Goal: Task Accomplishment & Management: Manage account settings

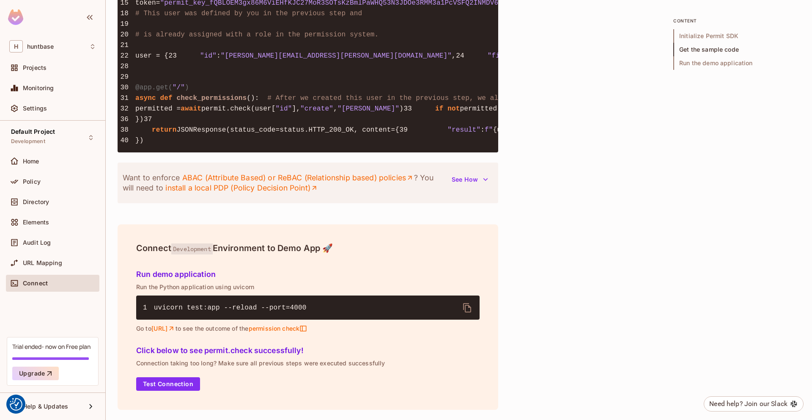
scroll to position [929, 0]
click at [49, 266] on span "URL Mapping" at bounding box center [42, 262] width 39 height 7
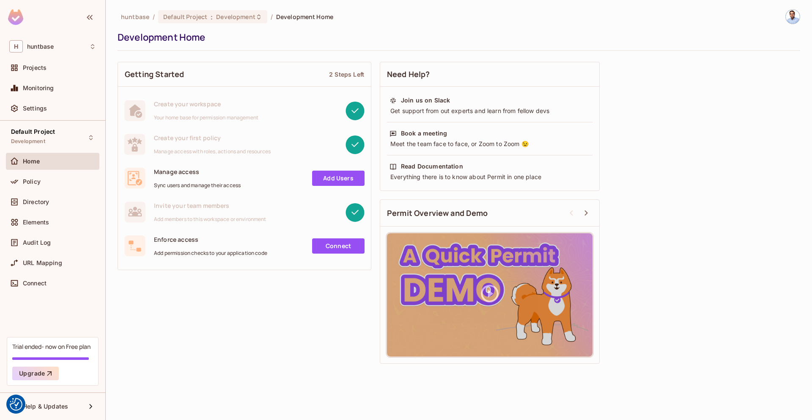
click at [335, 174] on link "Add Users" at bounding box center [338, 177] width 52 height 15
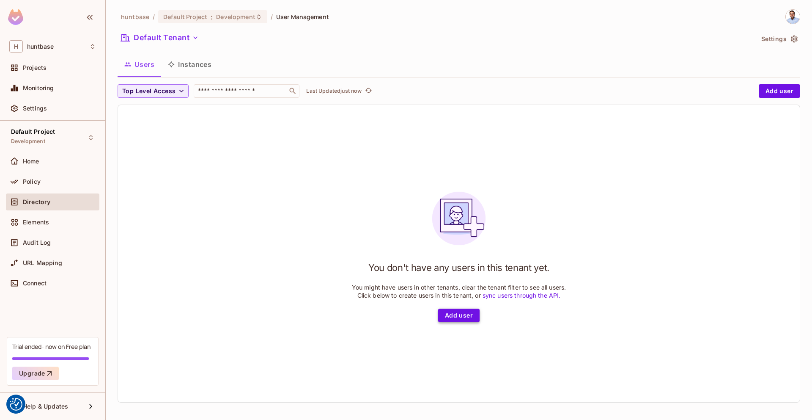
click at [457, 315] on button "Add user" at bounding box center [458, 315] width 41 height 14
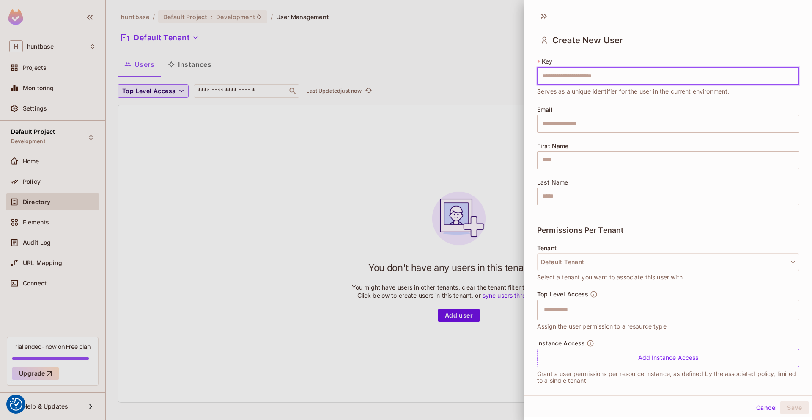
scroll to position [23, 0]
click at [570, 258] on button "Default Tenant" at bounding box center [668, 260] width 262 height 18
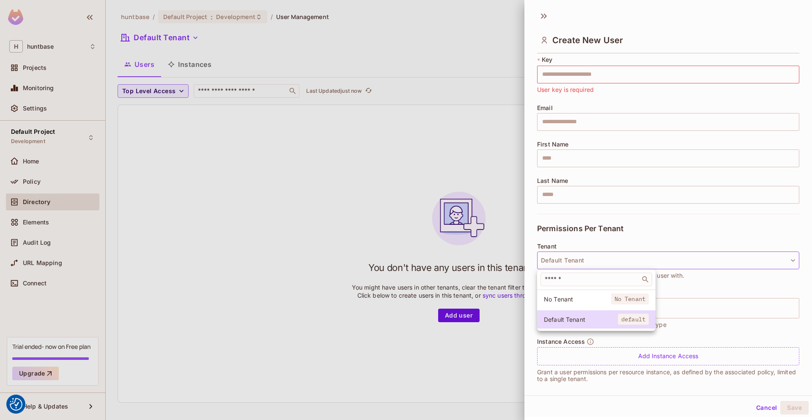
click at [570, 258] on div at bounding box center [406, 210] width 812 height 420
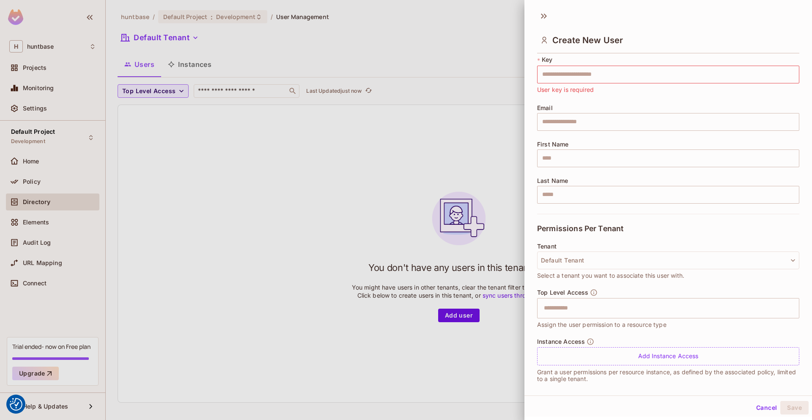
scroll to position [30, 0]
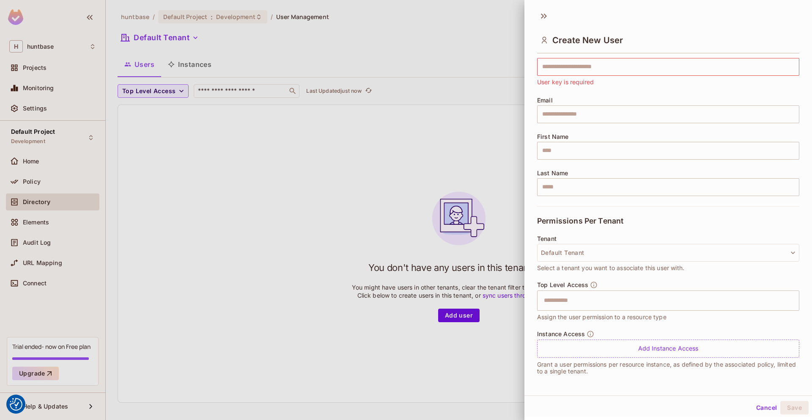
click at [202, 18] on div at bounding box center [406, 210] width 812 height 420
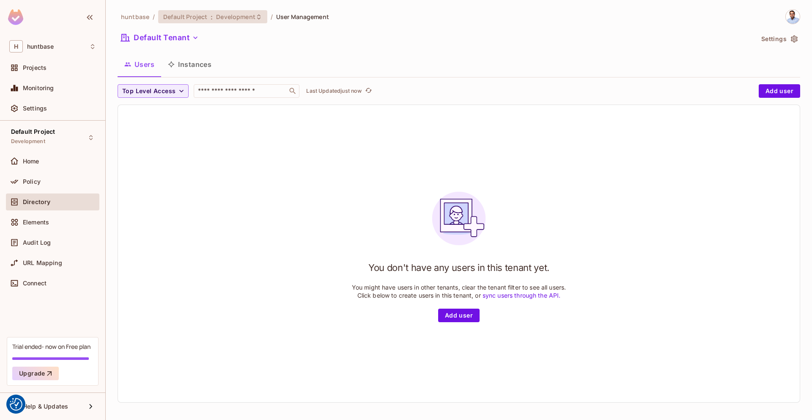
click at [212, 19] on div "Default Project : Development" at bounding box center [207, 17] width 89 height 8
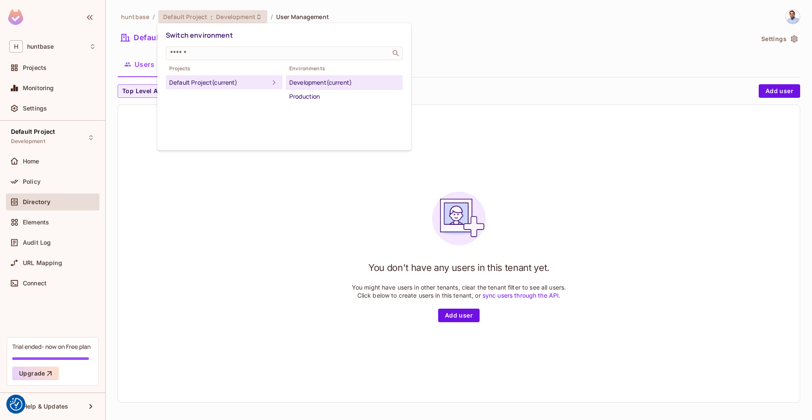
click at [225, 20] on div at bounding box center [406, 210] width 812 height 420
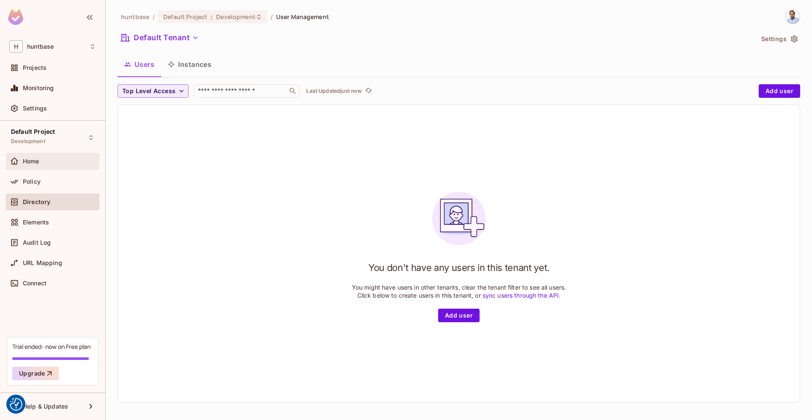
click at [38, 165] on div "Home" at bounding box center [52, 161] width 87 height 10
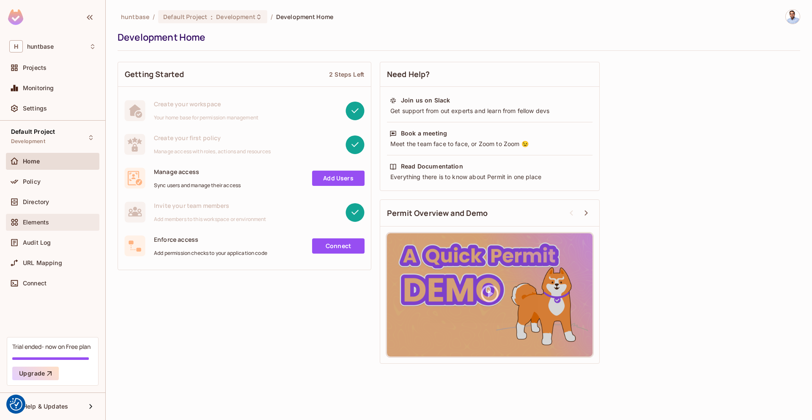
click at [37, 227] on div "Elements" at bounding box center [52, 222] width 93 height 17
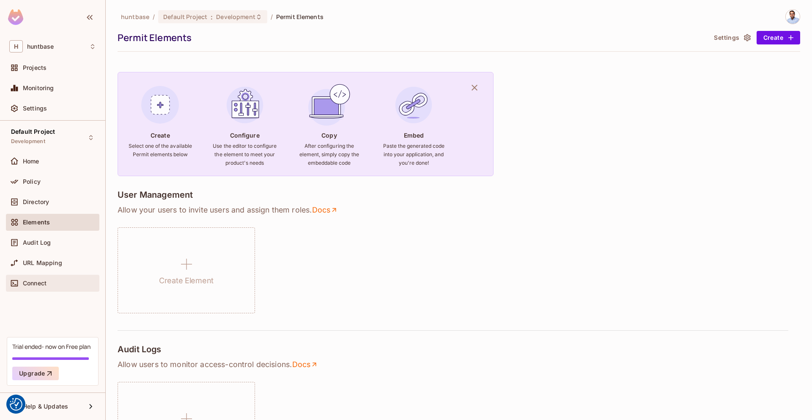
click at [31, 286] on div "Connect" at bounding box center [52, 283] width 87 height 10
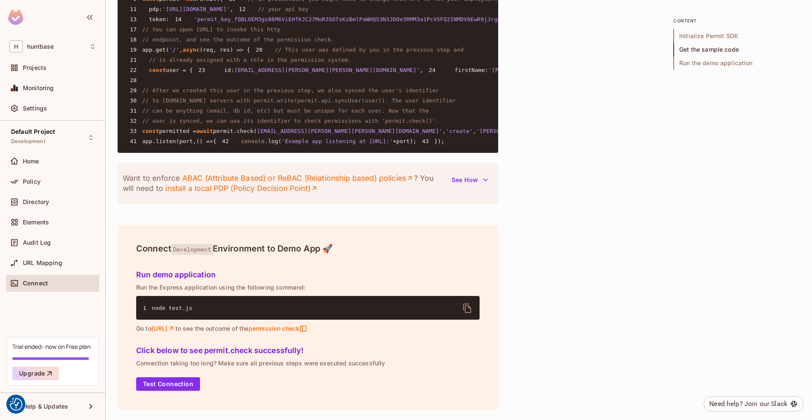
scroll to position [973, 0]
click at [28, 133] on span "Default Project" at bounding box center [33, 131] width 44 height 7
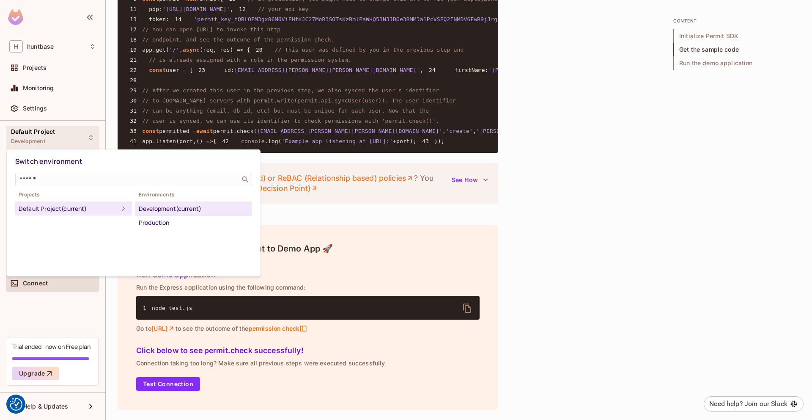
click at [169, 210] on div "Development (current)" at bounding box center [194, 208] width 110 height 10
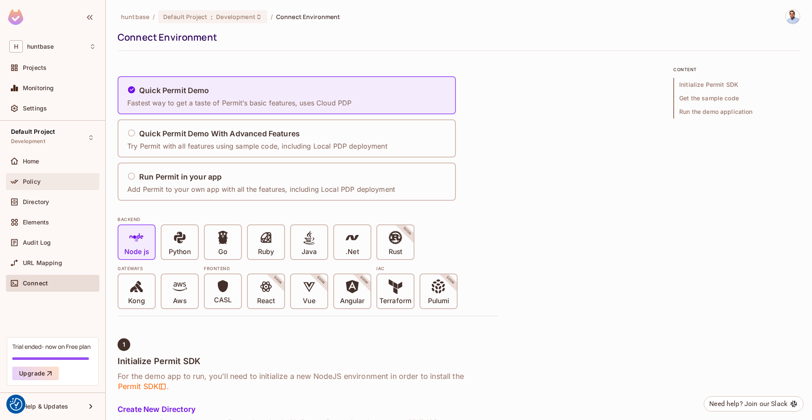
click at [35, 184] on span "Policy" at bounding box center [32, 181] width 18 height 7
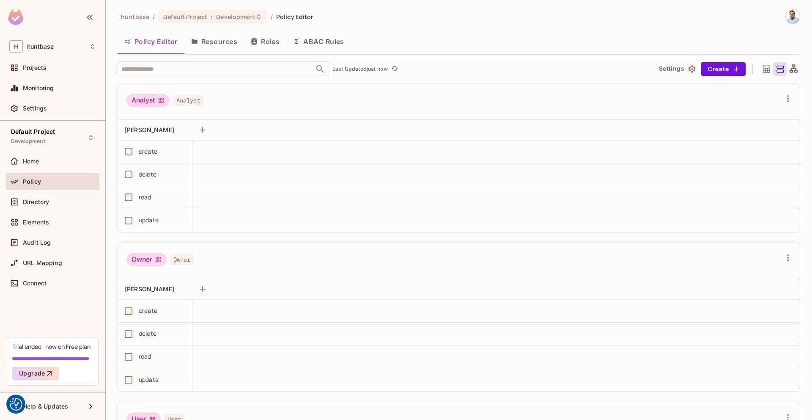
click at [218, 44] on button "Resources" at bounding box center [214, 41] width 60 height 21
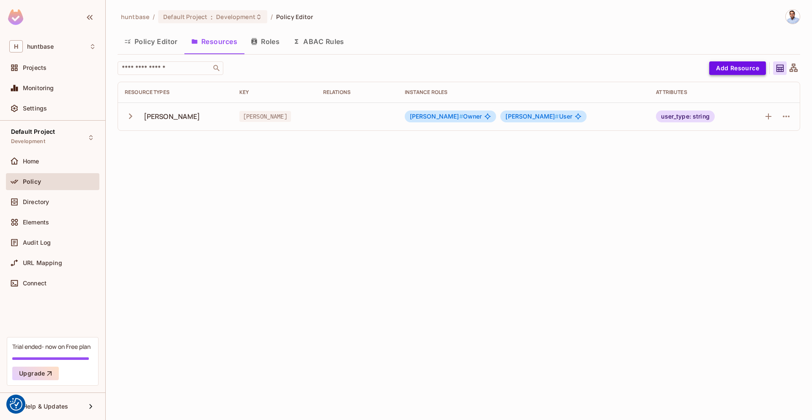
click at [746, 71] on button "Add Resource" at bounding box center [737, 68] width 57 height 14
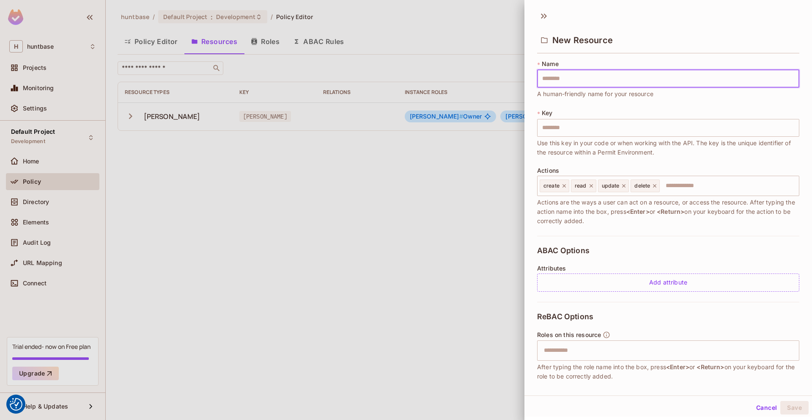
type input "*"
type input "**"
type input "*"
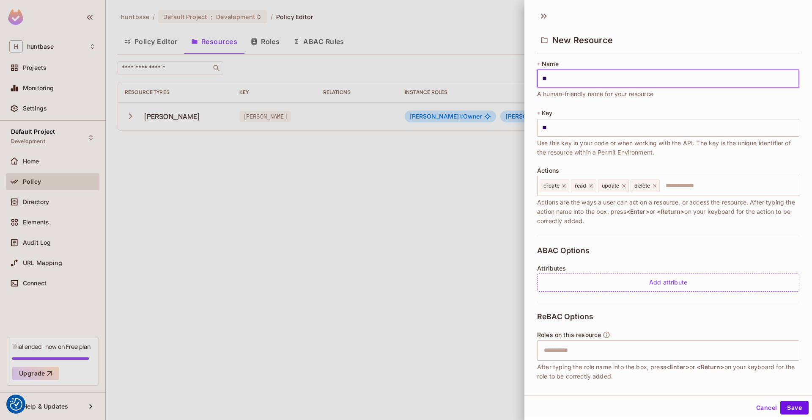
type input "*"
type input "**"
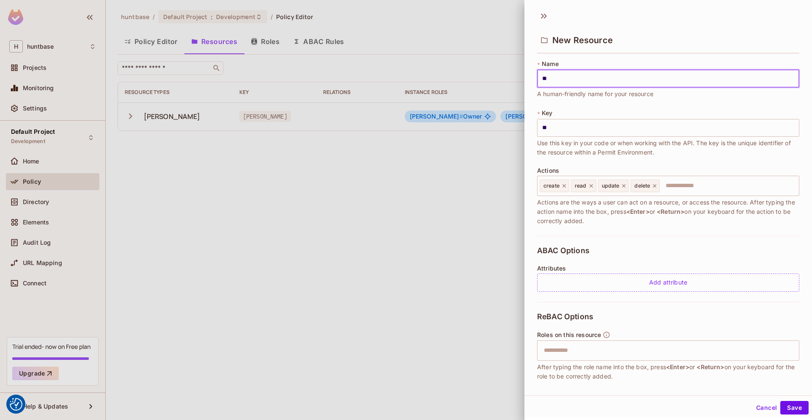
type input "***"
type input "****"
type input "*****"
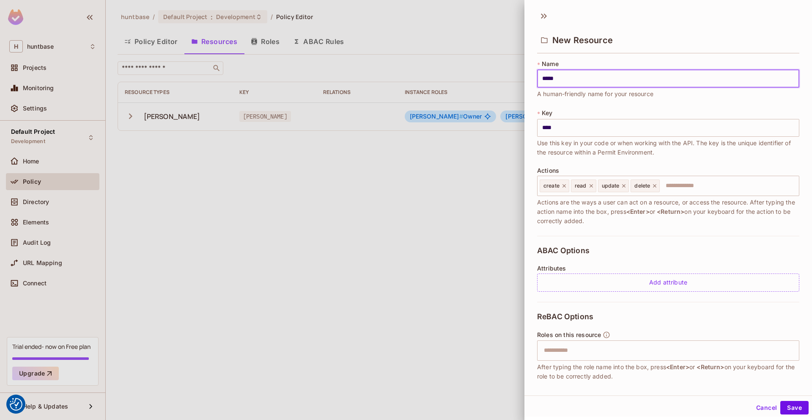
type input "*****"
type input "******"
type input "*******"
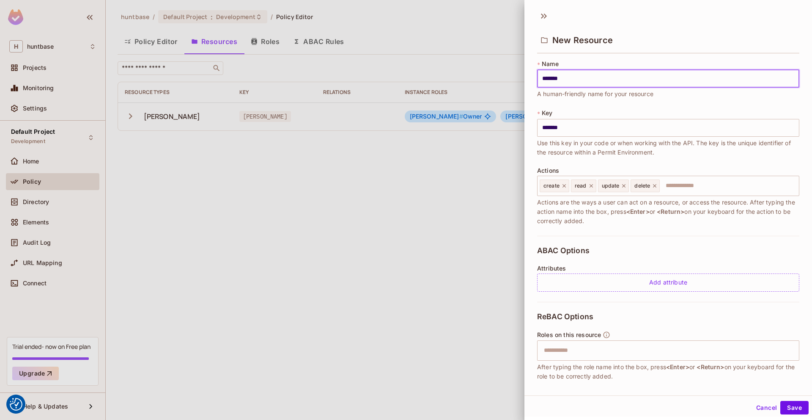
type input "********"
type input "*******"
type input "********"
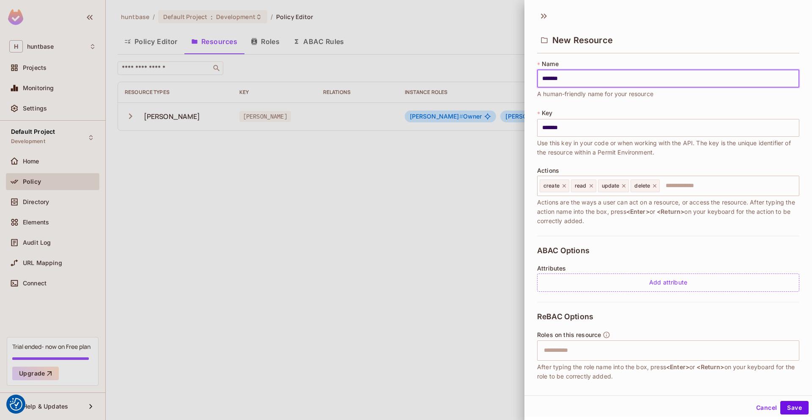
type input "********"
type input "*********"
type input "**********"
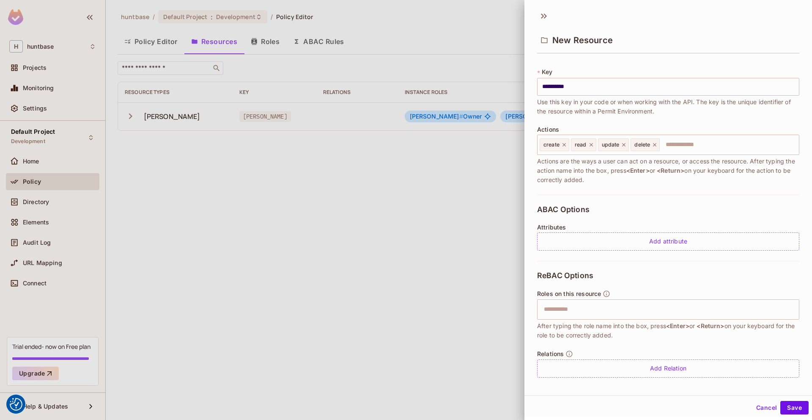
scroll to position [44, 0]
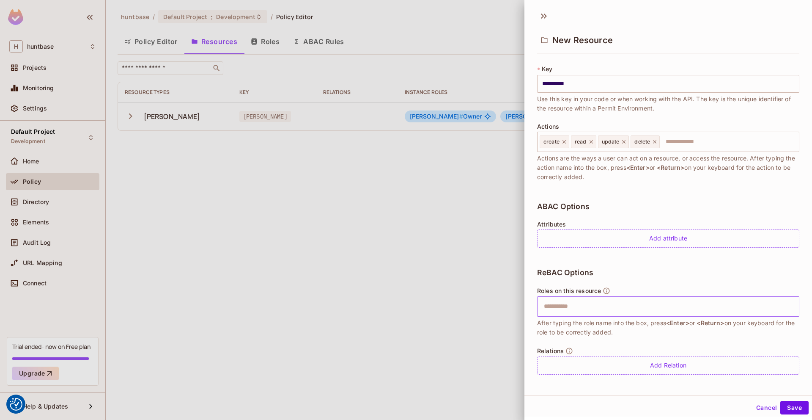
type input "**********"
click at [676, 305] on input "text" at bounding box center [667, 306] width 257 height 17
type input "*****"
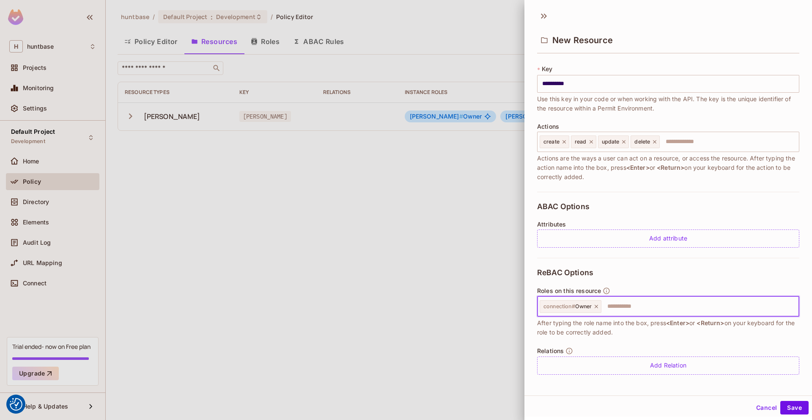
scroll to position [46, 0]
type input "****"
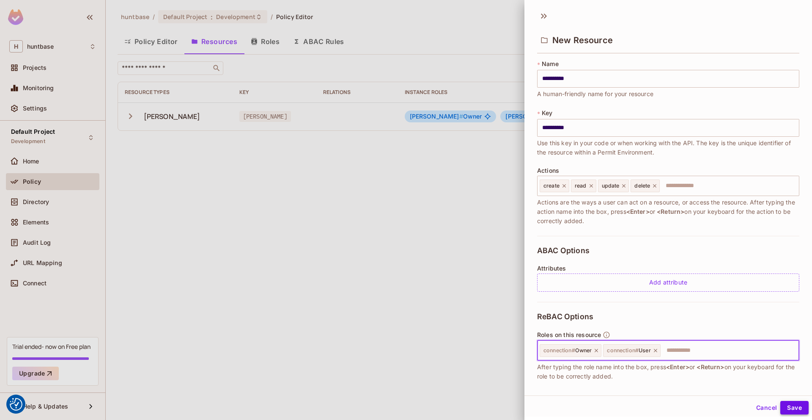
click at [799, 411] on button "Save" at bounding box center [794, 408] width 28 height 14
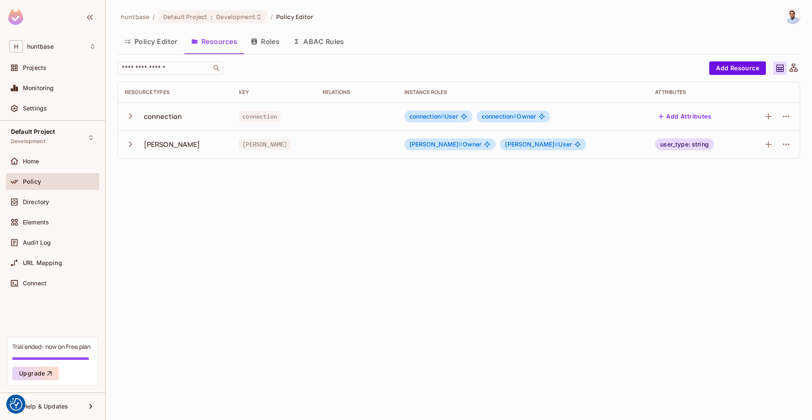
click at [690, 143] on div "user_type: string" at bounding box center [684, 144] width 59 height 12
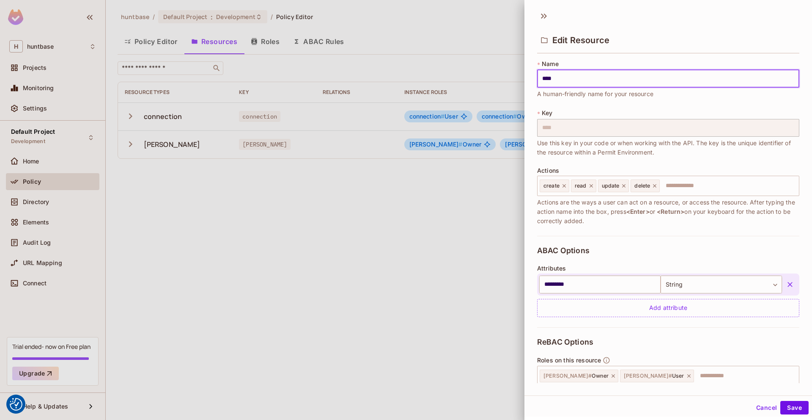
click at [479, 201] on div at bounding box center [406, 210] width 812 height 420
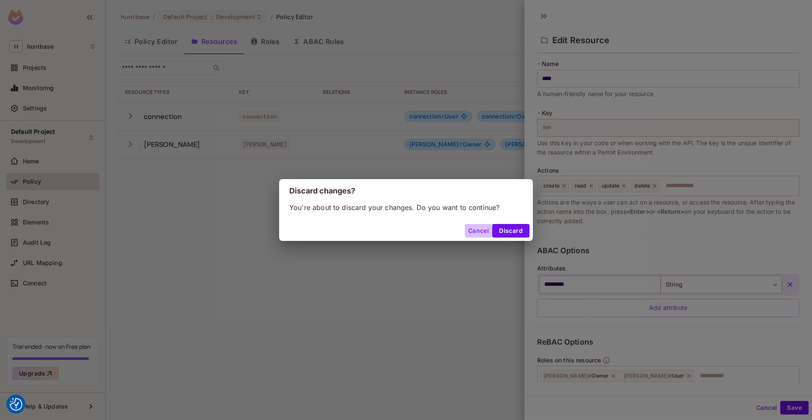
click at [478, 230] on button "Cancel" at bounding box center [478, 231] width 27 height 14
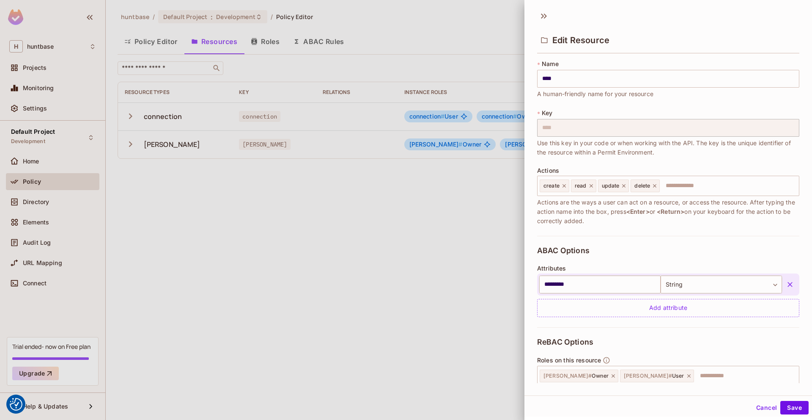
click at [765, 407] on button "Cancel" at bounding box center [766, 408] width 27 height 14
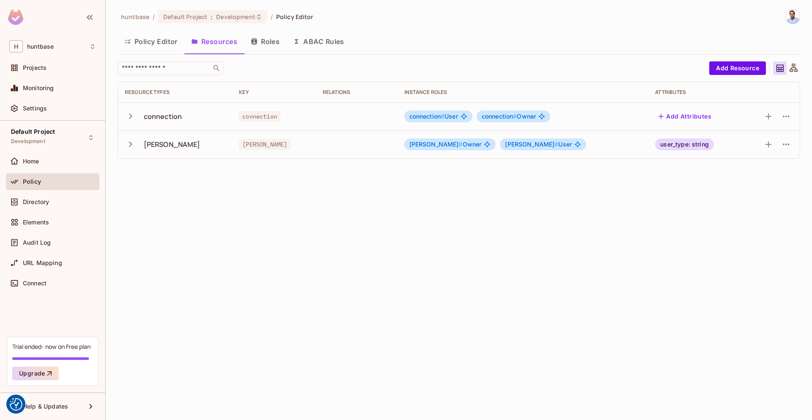
click at [268, 43] on button "Roles" at bounding box center [265, 41] width 42 height 21
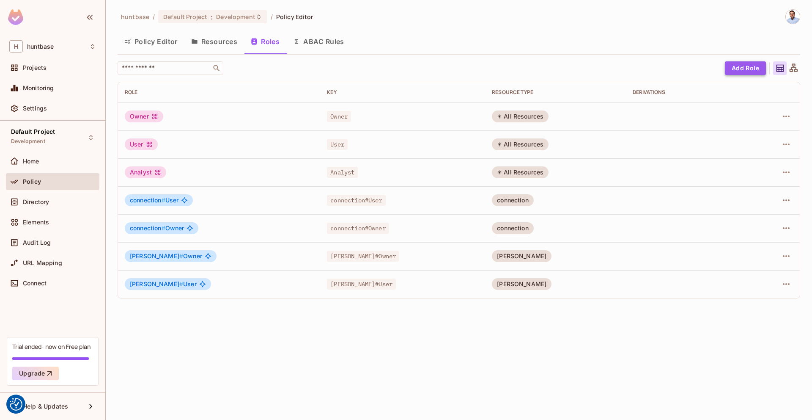
click at [741, 66] on button "Add Role" at bounding box center [745, 68] width 41 height 14
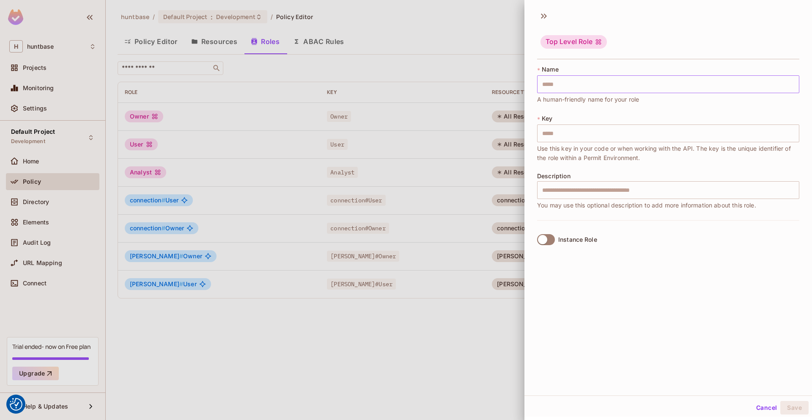
click at [617, 82] on input "text" at bounding box center [668, 84] width 262 height 18
type input "*"
type input "**"
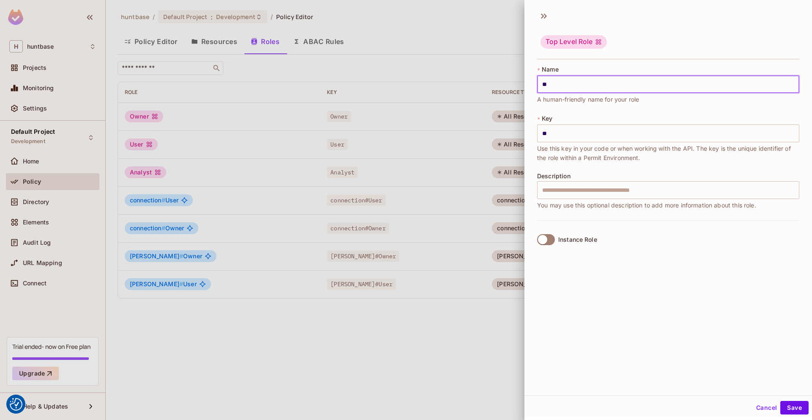
type input "***"
type input "****"
type input "*****"
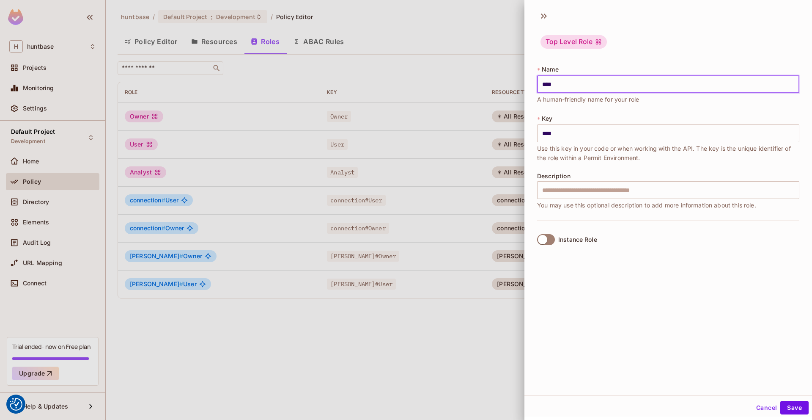
type input "*****"
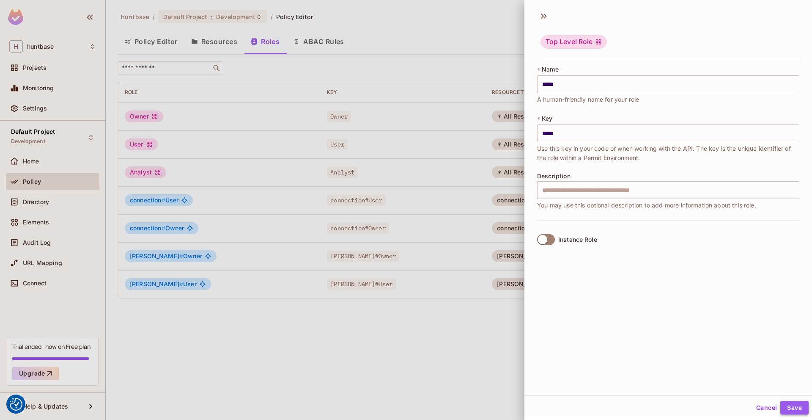
click at [794, 405] on button "Save" at bounding box center [794, 408] width 28 height 14
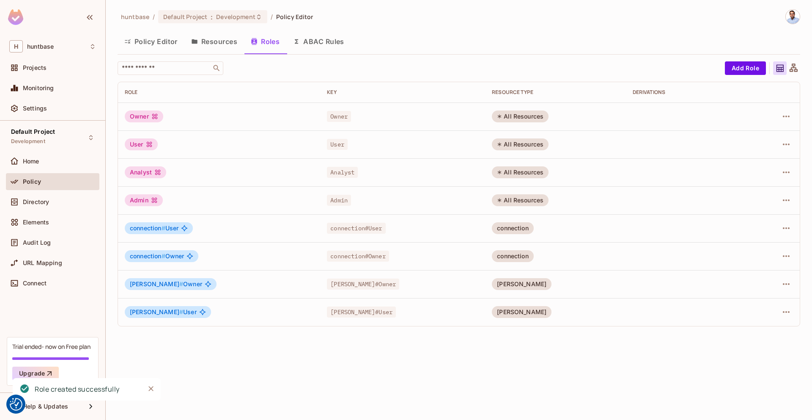
click at [217, 46] on button "Resources" at bounding box center [214, 41] width 60 height 21
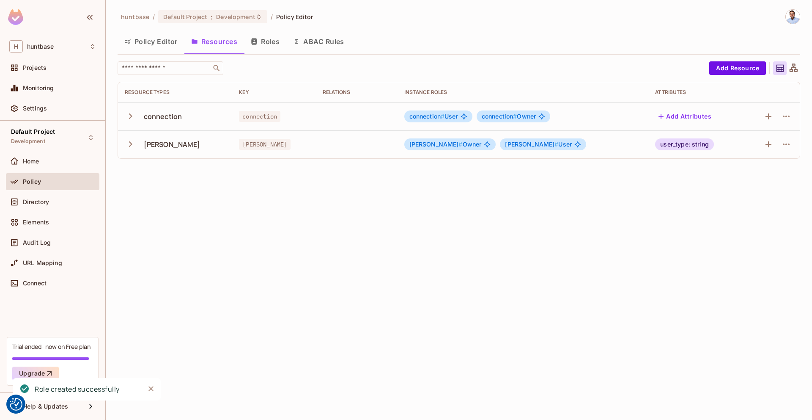
click at [168, 40] on button "Policy Editor" at bounding box center [151, 41] width 67 height 21
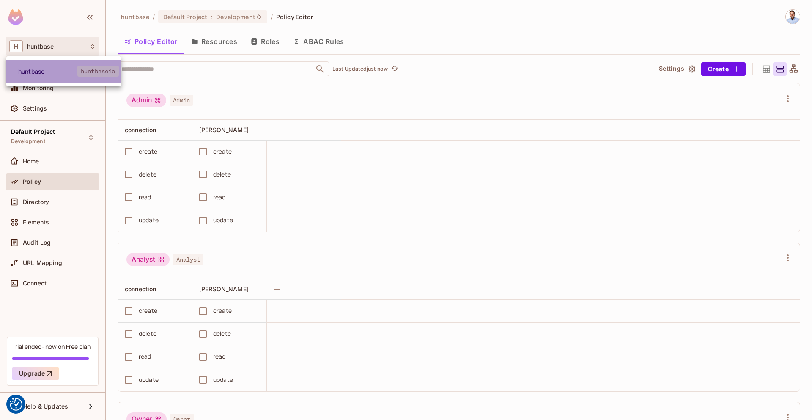
click at [55, 77] on li "huntbase huntbaseio" at bounding box center [63, 71] width 115 height 23
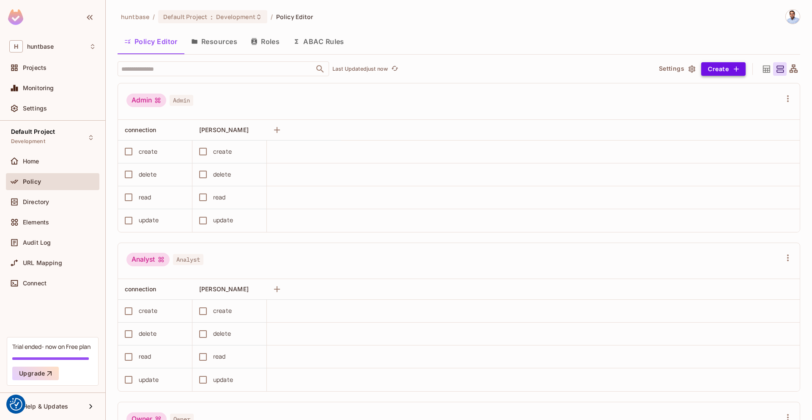
click at [720, 67] on button "Create" at bounding box center [723, 69] width 44 height 14
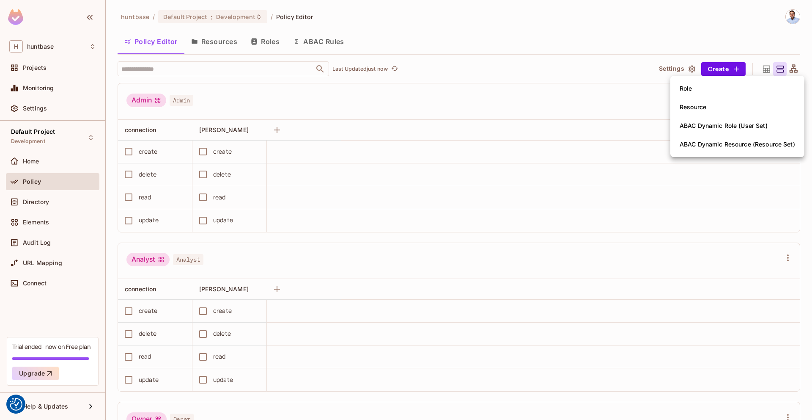
click at [676, 19] on div at bounding box center [406, 210] width 812 height 420
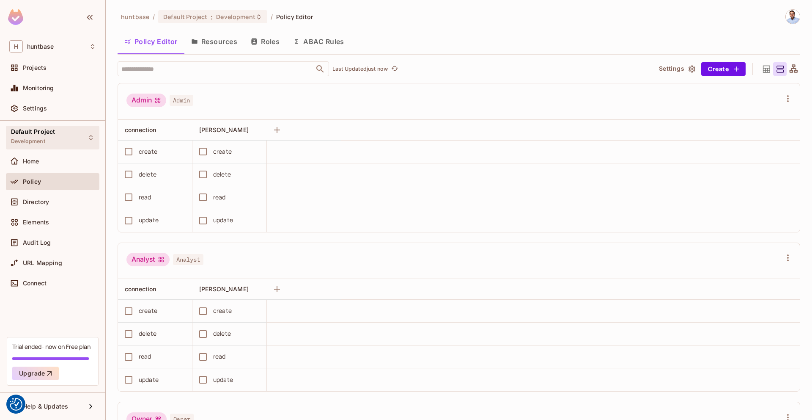
click at [40, 143] on span "Development" at bounding box center [28, 141] width 34 height 7
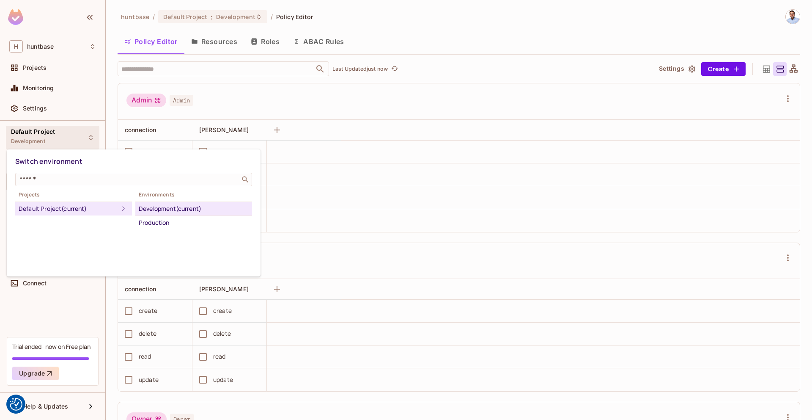
click at [184, 204] on div "Development (current)" at bounding box center [194, 208] width 110 height 10
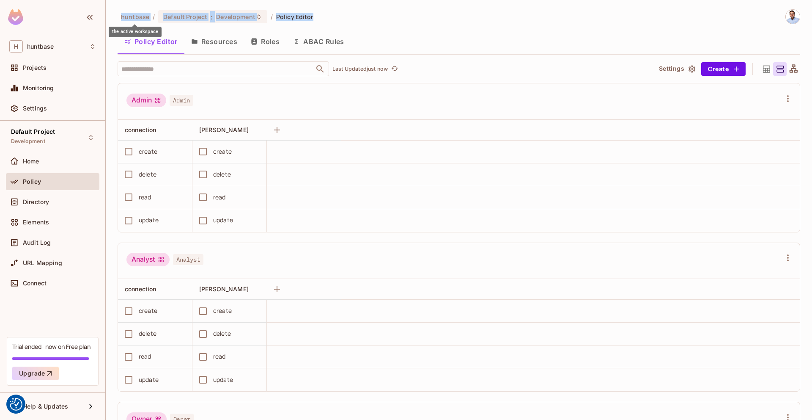
copy div "huntbase / Default Project : Development / Policy Editor"
drag, startPoint x: 327, startPoint y: 16, endPoint x: 116, endPoint y: 20, distance: 210.7
click at [116, 20] on body "We use cookies to enhance your browsing experience, serve personalized ads or c…" at bounding box center [406, 210] width 812 height 420
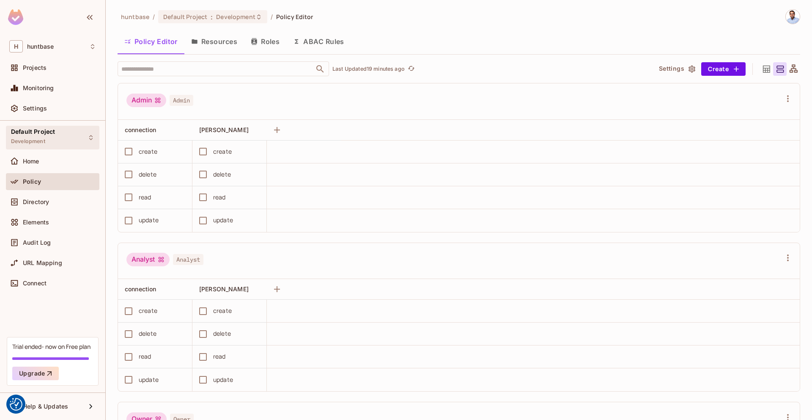
click at [46, 138] on div "Default Project Development" at bounding box center [33, 137] width 44 height 18
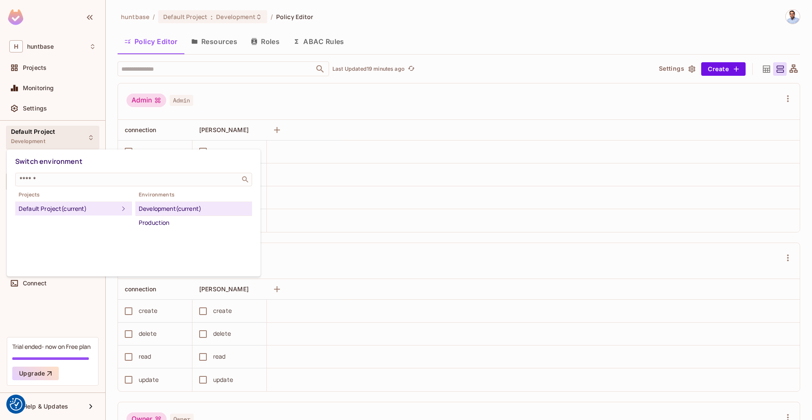
click at [183, 208] on div "Development (current)" at bounding box center [194, 208] width 110 height 10
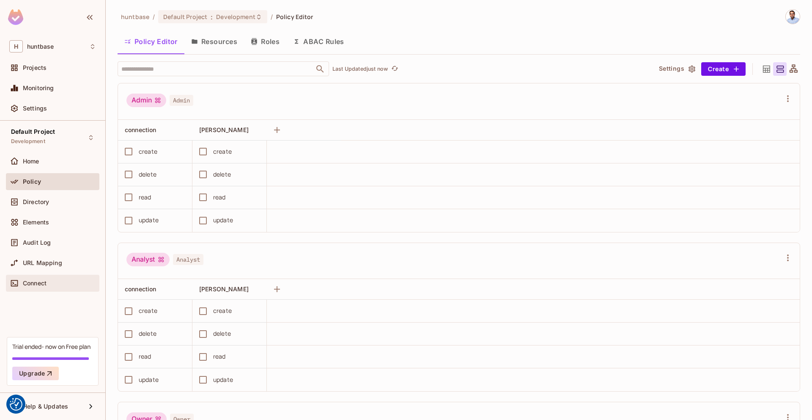
click at [35, 284] on span "Connect" at bounding box center [35, 283] width 24 height 7
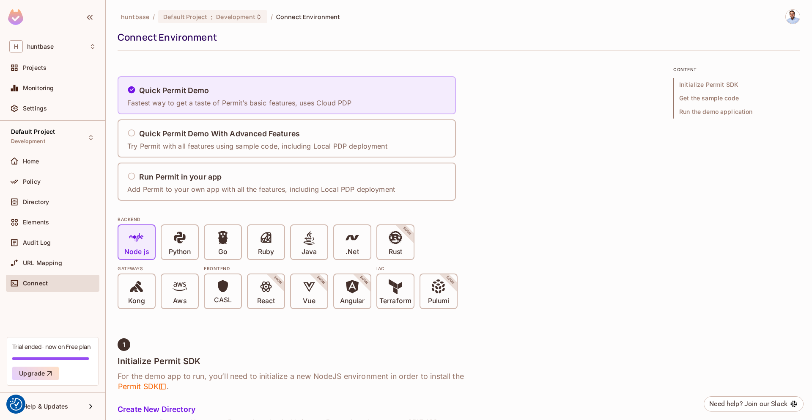
click at [204, 92] on h5 "Quick Permit Demo" at bounding box center [174, 90] width 70 height 8
click at [184, 237] on icon at bounding box center [179, 236] width 11 height 11
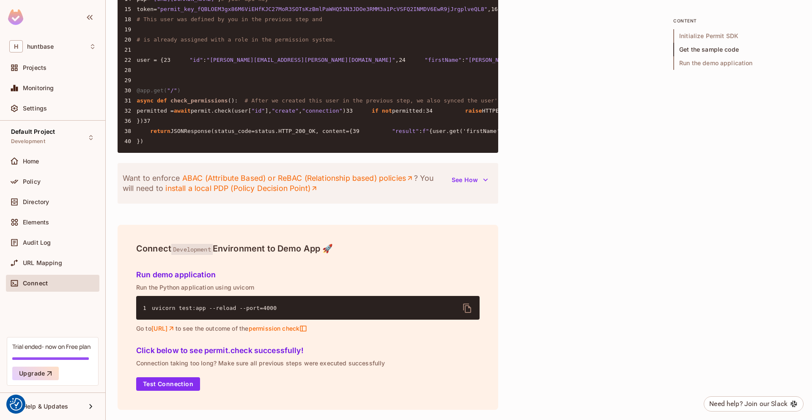
scroll to position [987, 0]
click at [165, 383] on button "Test Connection" at bounding box center [168, 384] width 64 height 14
click at [51, 66] on div "Projects" at bounding box center [59, 67] width 73 height 7
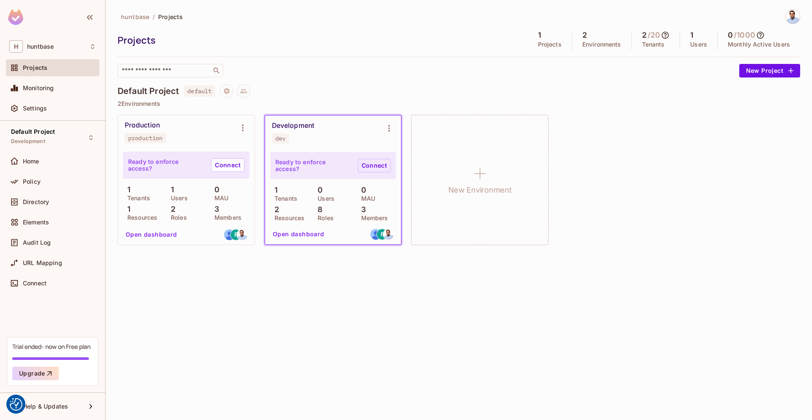
click at [370, 162] on link "Connect" at bounding box center [374, 166] width 33 height 14
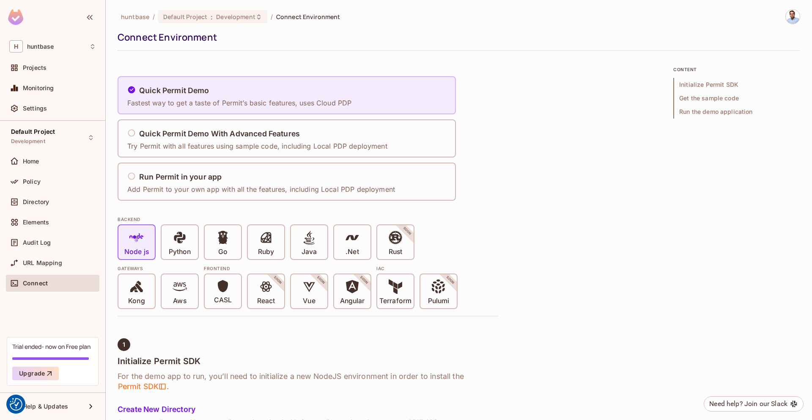
click at [324, 83] on div "Quick Permit Demo Fastest way to get a taste of Permit’s basic features, uses C…" at bounding box center [239, 95] width 224 height 25
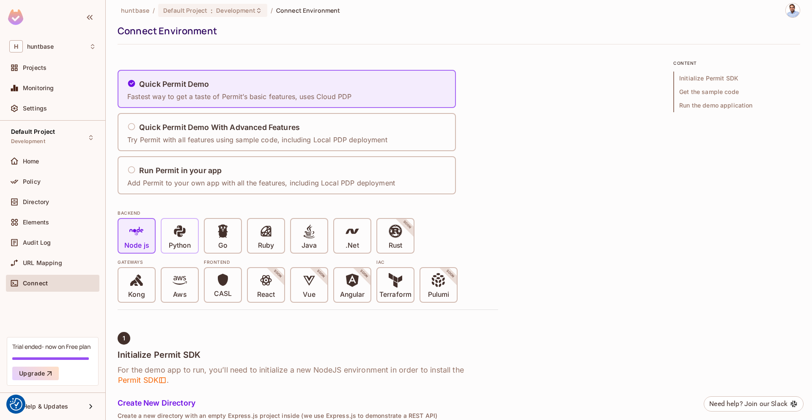
click at [174, 228] on icon at bounding box center [180, 231] width 14 height 14
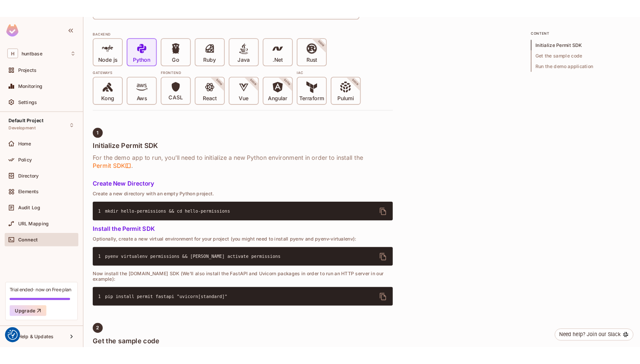
scroll to position [0, 0]
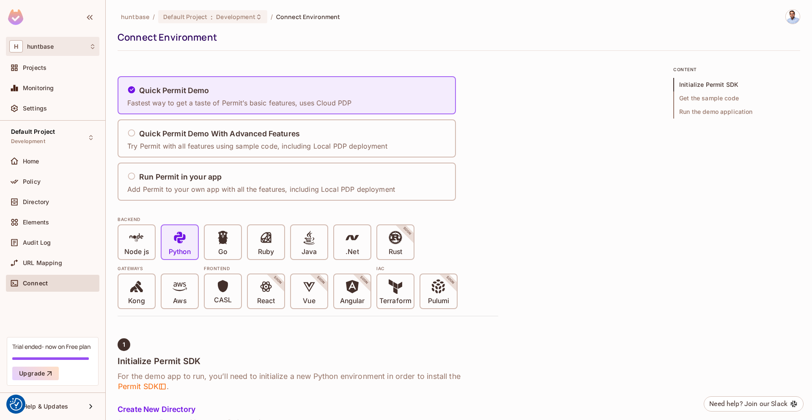
click at [61, 45] on div "H huntbase" at bounding box center [52, 46] width 87 height 12
click at [48, 73] on span "huntbase" at bounding box center [47, 71] width 59 height 8
click at [227, 13] on span "Development" at bounding box center [235, 17] width 39 height 8
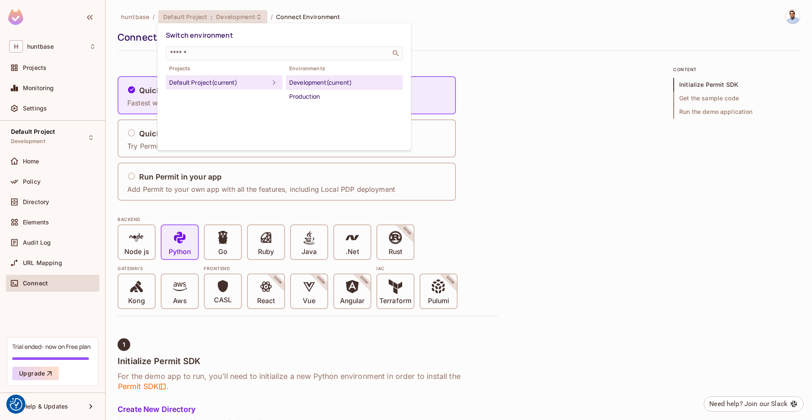
click at [315, 85] on div "Development (current)" at bounding box center [344, 82] width 110 height 10
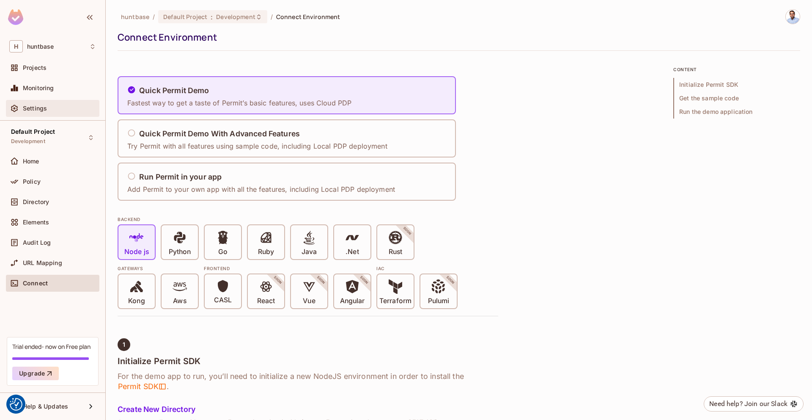
click at [51, 113] on div "Settings" at bounding box center [52, 108] width 87 height 10
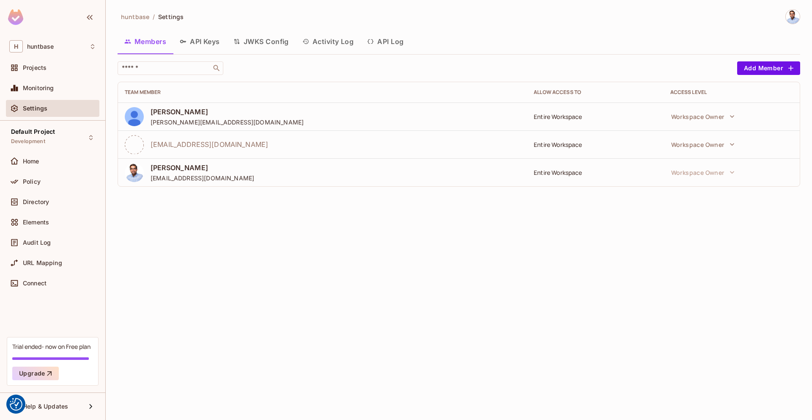
click at [194, 40] on button "API Keys" at bounding box center [200, 41] width 54 height 21
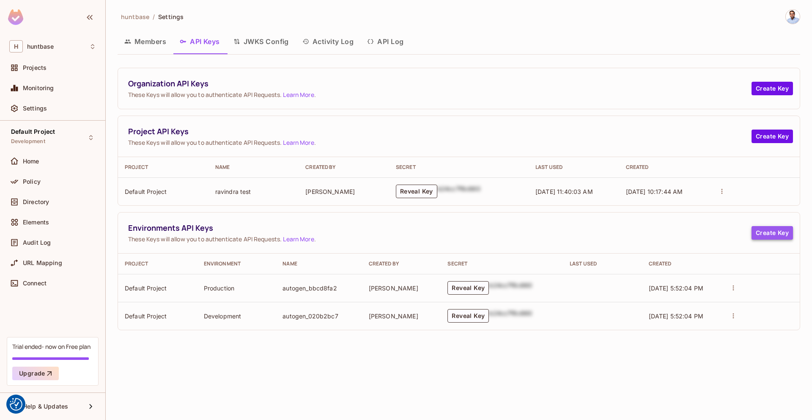
click at [778, 234] on button "Create Key" at bounding box center [772, 233] width 41 height 14
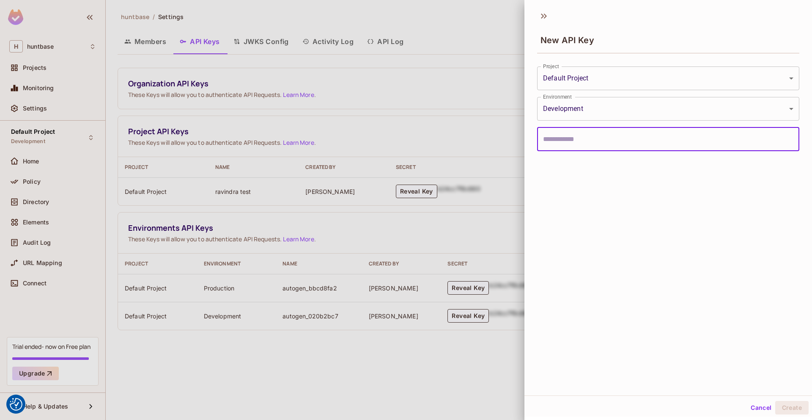
click at [566, 140] on input "text" at bounding box center [668, 139] width 262 height 24
click at [571, 137] on input "**********" at bounding box center [668, 139] width 262 height 24
type input "**********"
click at [798, 406] on button "Create" at bounding box center [791, 408] width 33 height 14
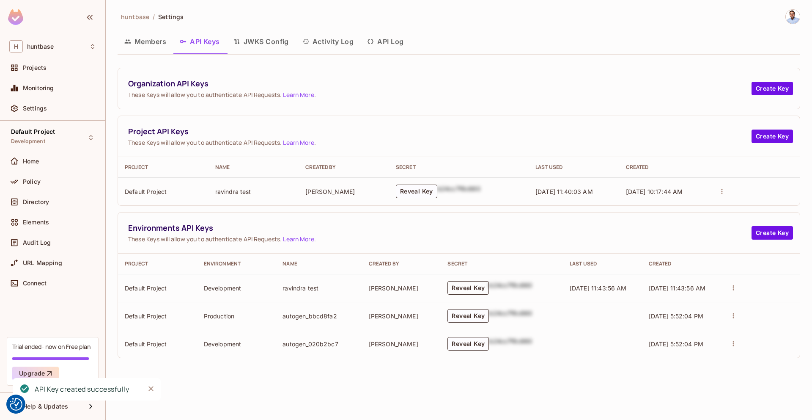
click at [470, 287] on button "Reveal Key" at bounding box center [468, 288] width 41 height 14
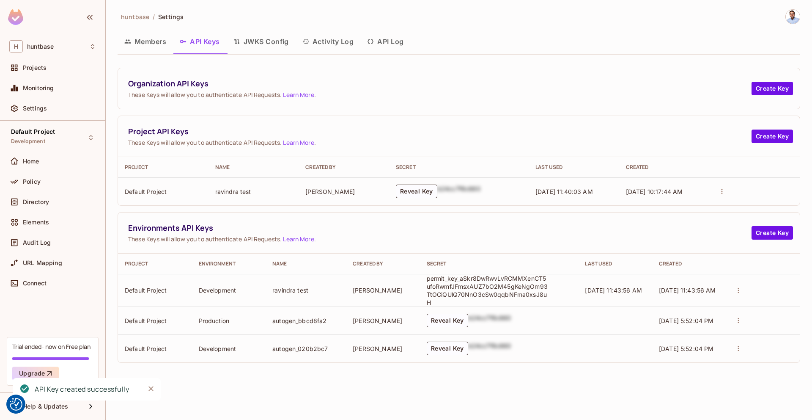
click at [499, 288] on p "permit_key_aSkr8DwRwvLvRCMMXenCT5ufoRwmfJFmsxAUZ7bO2M45gKeNgOm93TtOCiQUlQ70NnO3…" at bounding box center [488, 290] width 123 height 32
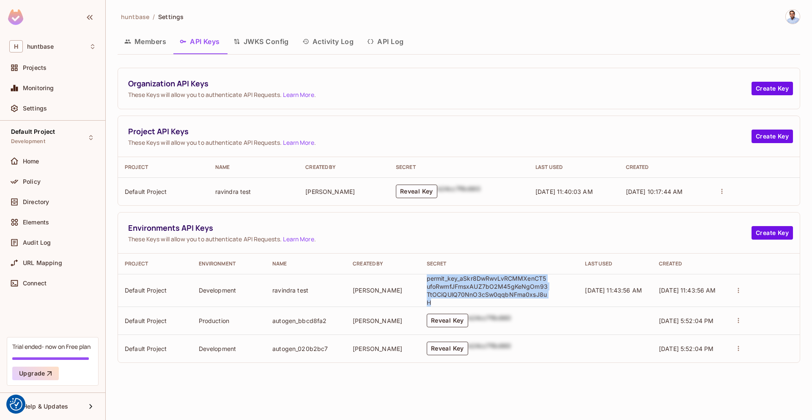
copy p "permit_key_aSkr8DwRwvLvRCMMXenCT5ufoRwmfJFmsxAUZ7bO2M45gKeNgOm93TtOCiQUlQ70NnO3…"
click at [731, 188] on div at bounding box center [754, 191] width 77 height 12
click at [723, 191] on icon "actions" at bounding box center [722, 191] width 8 height 8
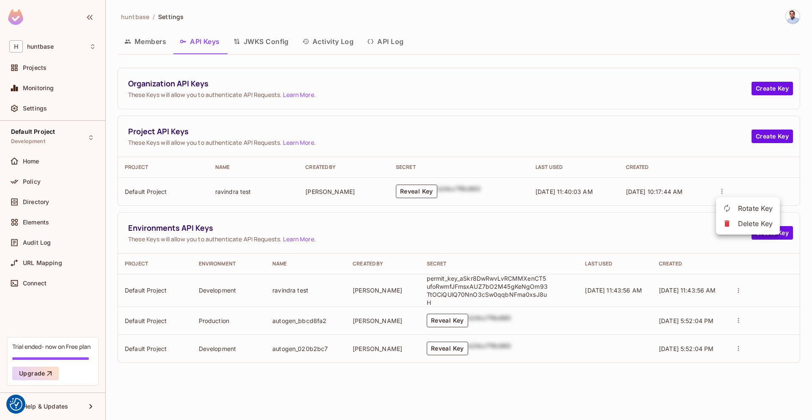
click at [684, 125] on div at bounding box center [406, 210] width 812 height 420
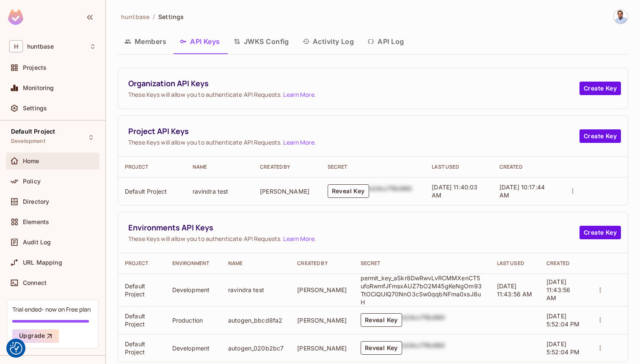
click at [42, 154] on div "Home" at bounding box center [52, 161] width 93 height 17
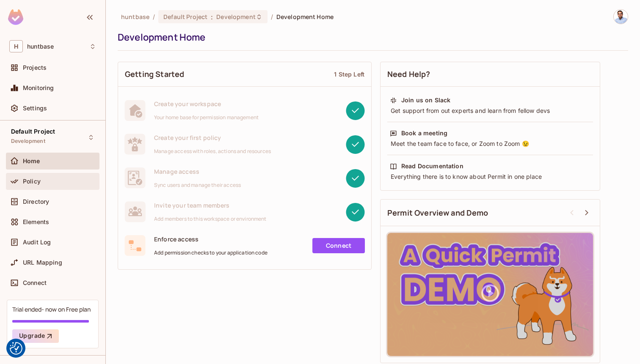
click at [25, 181] on span "Policy" at bounding box center [32, 181] width 18 height 7
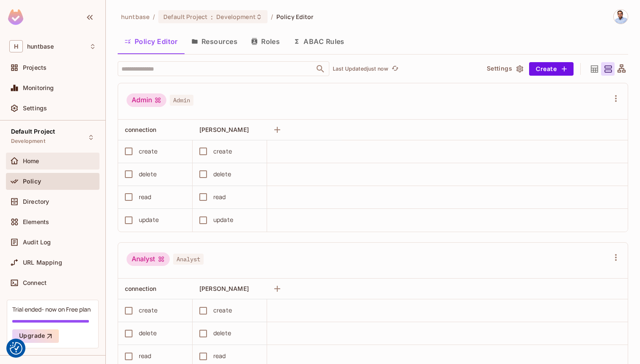
click at [37, 159] on span "Home" at bounding box center [31, 161] width 16 height 7
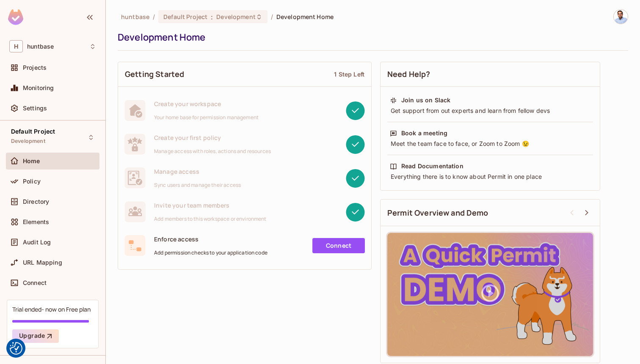
click at [175, 173] on span "Manage access" at bounding box center [197, 172] width 87 height 8
click at [12, 203] on icon at bounding box center [14, 202] width 8 height 8
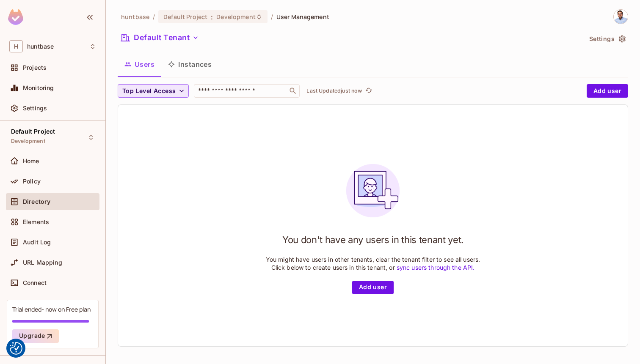
click at [172, 89] on span "Top Level Access" at bounding box center [148, 91] width 53 height 11
click at [135, 166] on span "User" at bounding box center [138, 165] width 29 height 8
click at [143, 84] on button "User" at bounding box center [134, 91] width 32 height 14
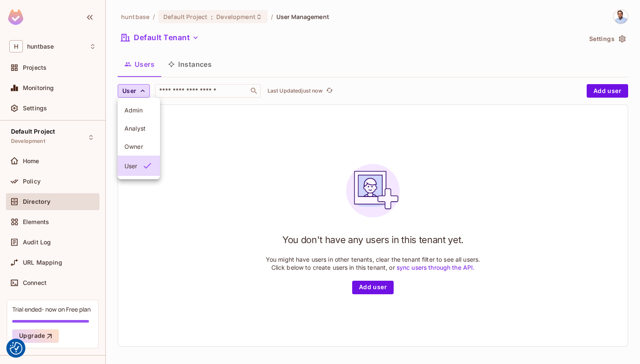
click at [240, 48] on div at bounding box center [320, 182] width 640 height 364
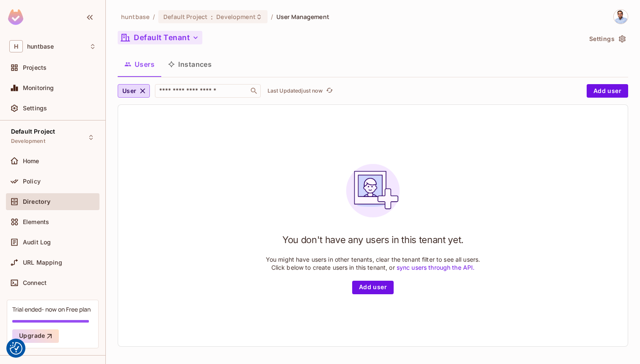
click at [196, 39] on icon "button" at bounding box center [195, 37] width 8 height 8
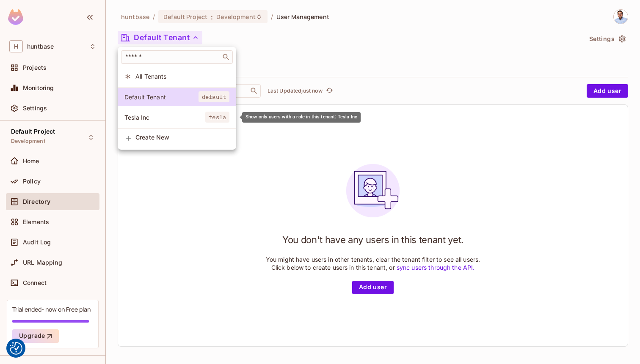
click at [176, 113] on span "Tesla Inc" at bounding box center [164, 117] width 81 height 8
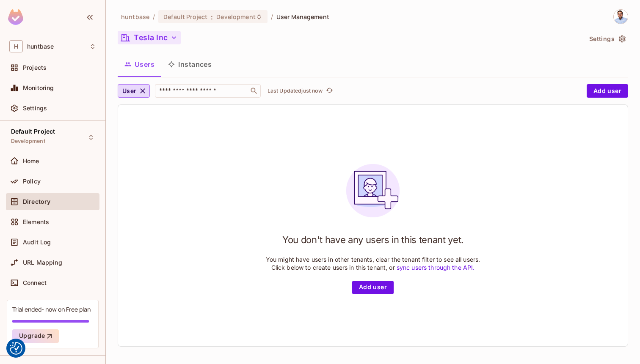
click at [190, 68] on button "Instances" at bounding box center [189, 64] width 57 height 21
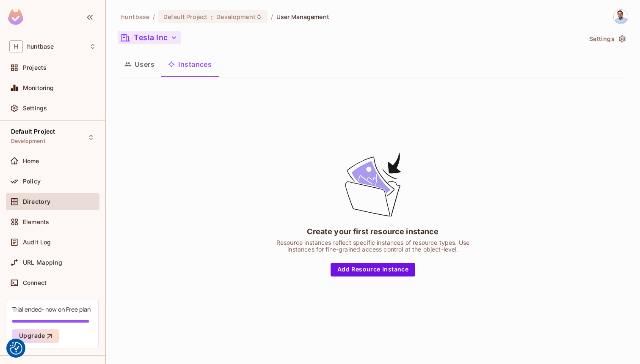
click at [154, 69] on button "Users" at bounding box center [140, 64] width 44 height 21
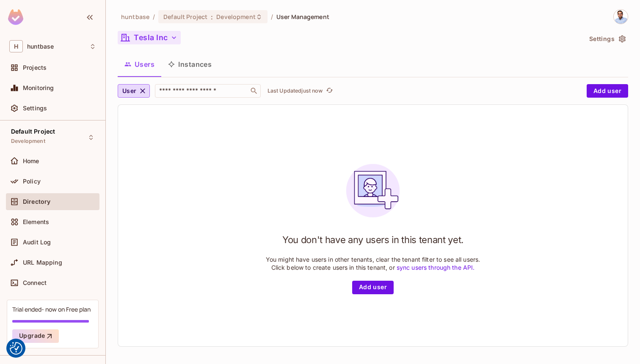
click at [130, 35] on button "Tesla Inc" at bounding box center [149, 38] width 63 height 14
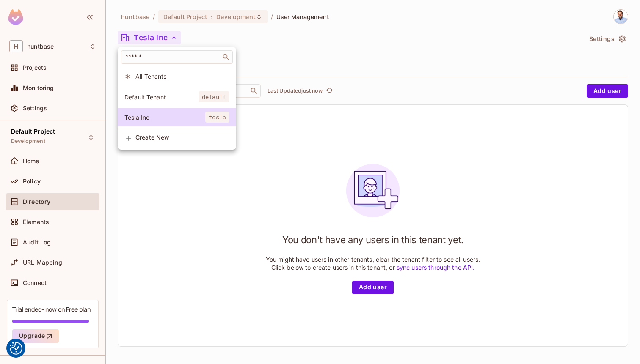
click at [289, 40] on div at bounding box center [320, 182] width 640 height 364
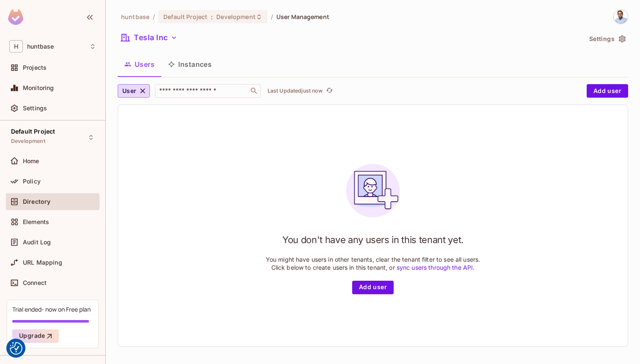
click at [195, 67] on button "Instances" at bounding box center [189, 64] width 57 height 21
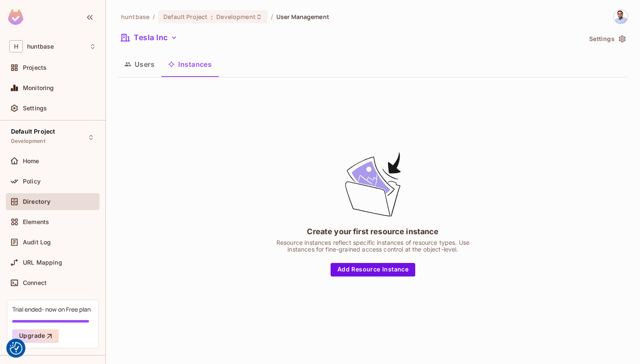
click at [145, 65] on button "Users" at bounding box center [140, 64] width 44 height 21
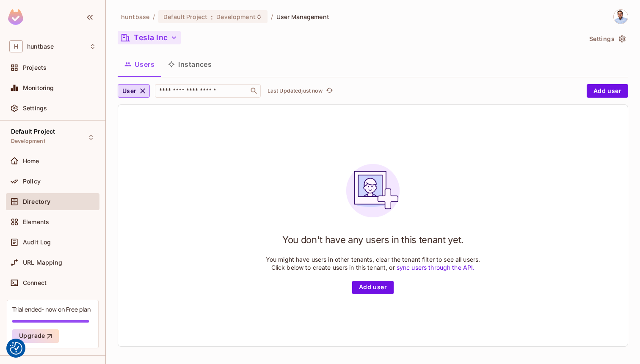
click at [144, 43] on button "Tesla Inc" at bounding box center [149, 38] width 63 height 14
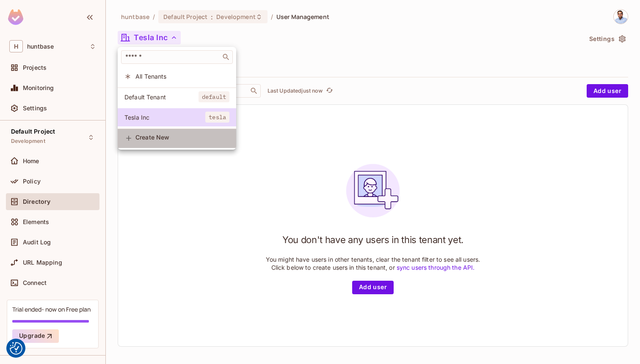
click at [149, 141] on div "Create New" at bounding box center [182, 138] width 94 height 9
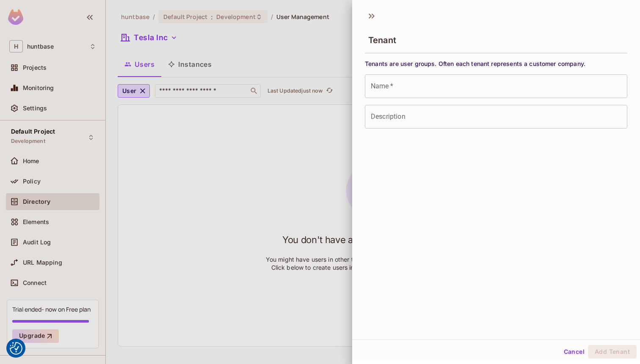
click at [388, 90] on input "Name   *" at bounding box center [496, 86] width 262 height 24
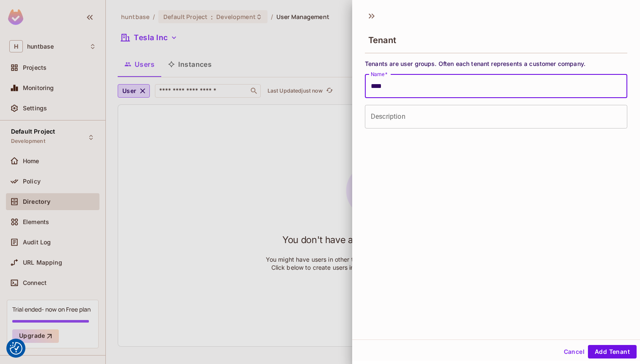
type input "****"
click at [588, 345] on button "Add Tenant" at bounding box center [612, 352] width 49 height 14
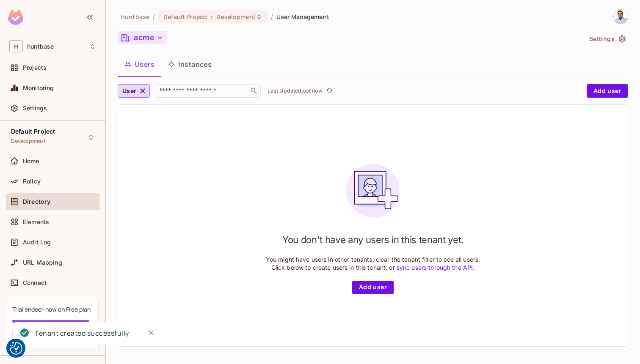
click at [152, 36] on button "acme" at bounding box center [142, 38] width 49 height 14
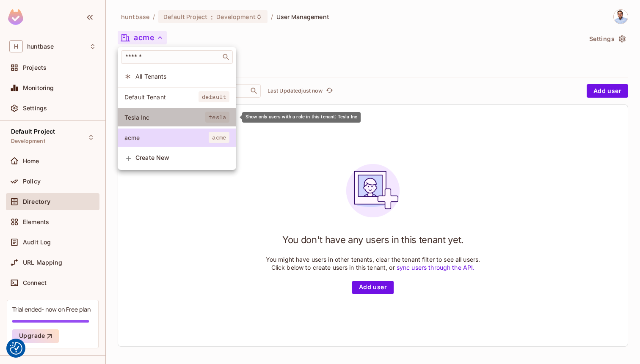
click at [161, 121] on span "Tesla Inc" at bounding box center [164, 117] width 81 height 8
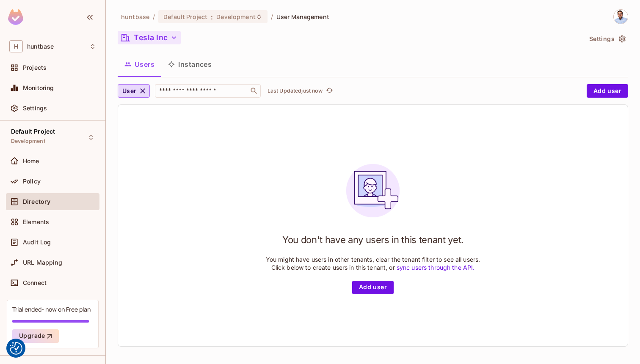
click at [156, 32] on button "Tesla Inc" at bounding box center [149, 38] width 63 height 14
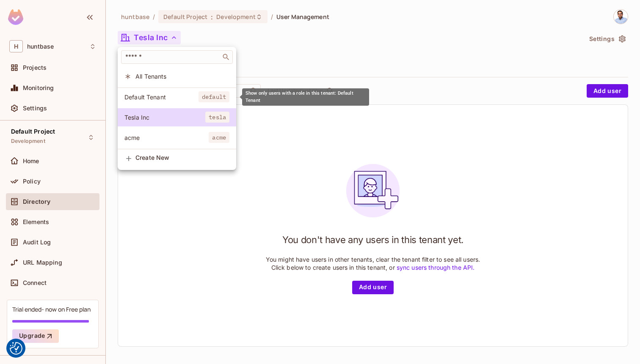
click at [146, 95] on span "Default Tenant" at bounding box center [161, 97] width 74 height 8
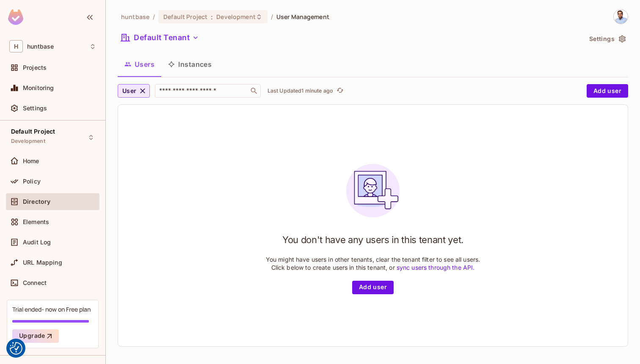
click at [141, 90] on icon "button" at bounding box center [142, 91] width 8 height 8
click at [145, 65] on button "Users" at bounding box center [140, 64] width 44 height 21
click at [181, 88] on icon "button" at bounding box center [181, 91] width 8 height 8
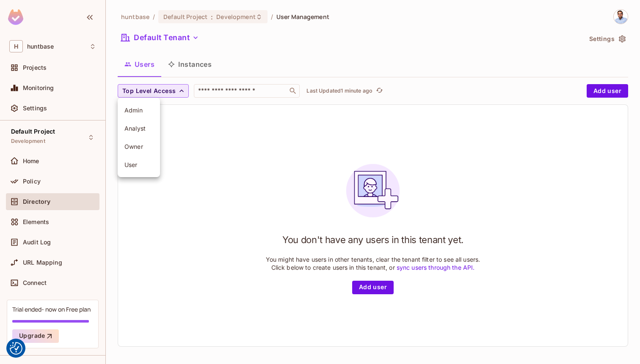
click at [267, 46] on div at bounding box center [320, 182] width 640 height 364
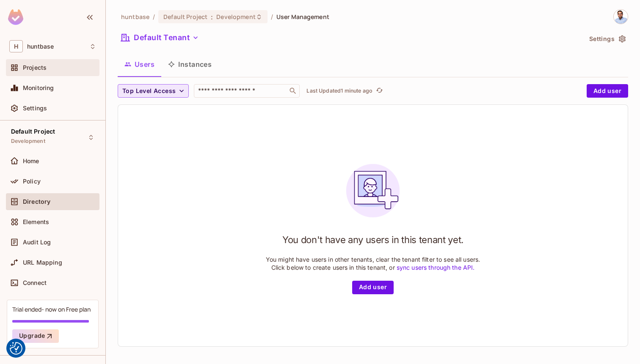
click at [44, 66] on span "Projects" at bounding box center [35, 67] width 24 height 7
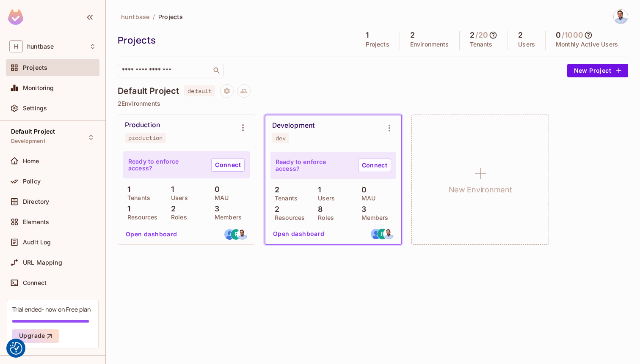
click at [324, 198] on p "Users" at bounding box center [323, 198] width 21 height 7
click at [303, 233] on button "Open dashboard" at bounding box center [298, 234] width 58 height 14
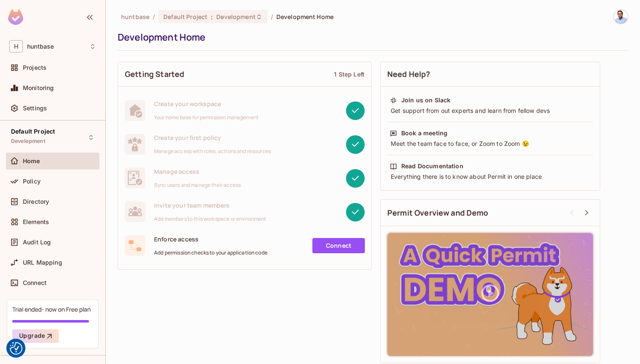
click at [333, 248] on link "Connect" at bounding box center [338, 245] width 52 height 15
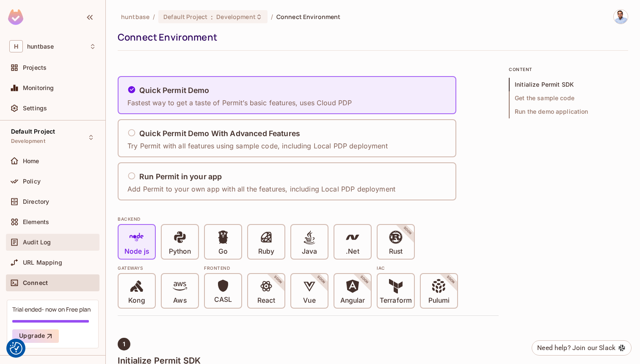
click at [51, 240] on div "Audit Log" at bounding box center [59, 242] width 73 height 7
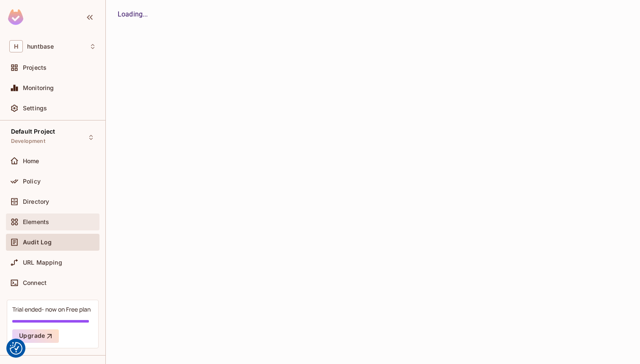
click at [47, 214] on div "Elements" at bounding box center [52, 222] width 93 height 17
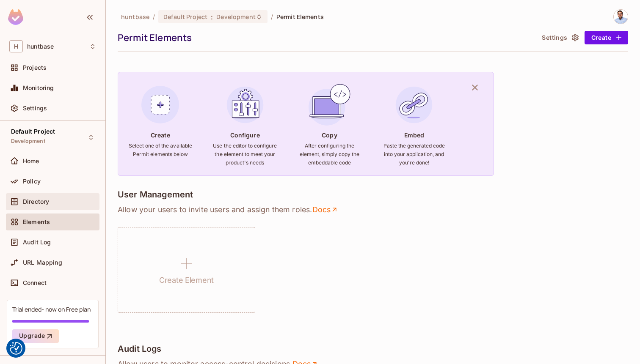
click at [43, 195] on div "Directory" at bounding box center [52, 201] width 93 height 17
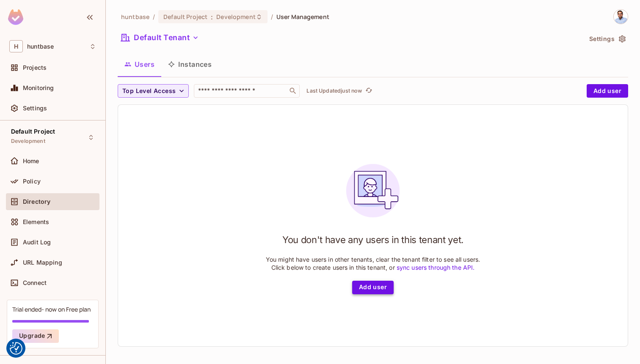
click at [379, 289] on button "Add user" at bounding box center [372, 288] width 41 height 14
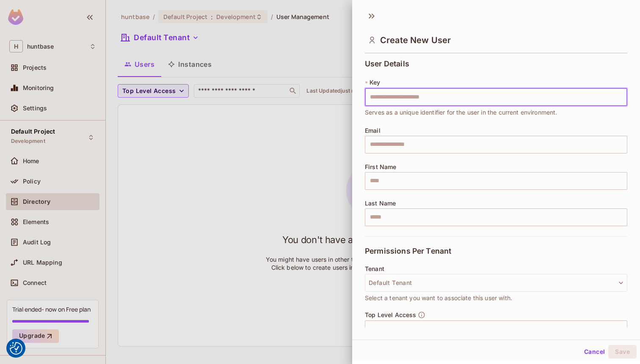
click at [401, 102] on input "text" at bounding box center [496, 97] width 262 height 18
type input "*********"
click at [376, 159] on div "User Details * Key ********* ​ Serves as a unique identifier for the user in th…" at bounding box center [496, 148] width 262 height 177
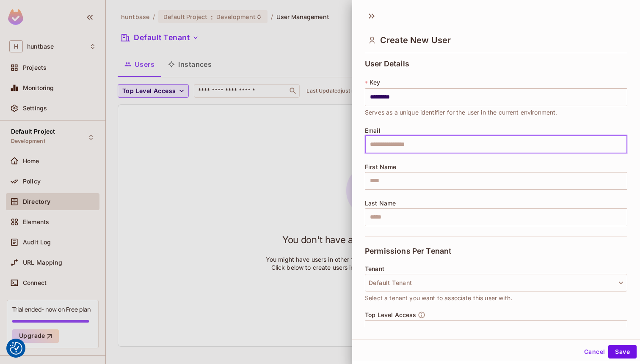
click at [376, 151] on input "text" at bounding box center [496, 145] width 262 height 18
click at [406, 146] on input "**********" at bounding box center [496, 145] width 262 height 18
click at [396, 145] on input "**********" at bounding box center [496, 145] width 262 height 18
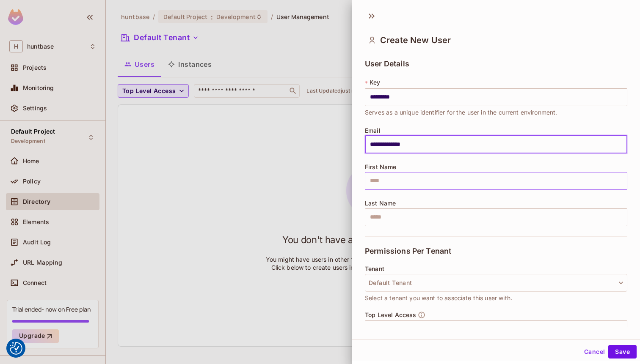
type input "**********"
click at [390, 179] on input "text" at bounding box center [496, 181] width 262 height 18
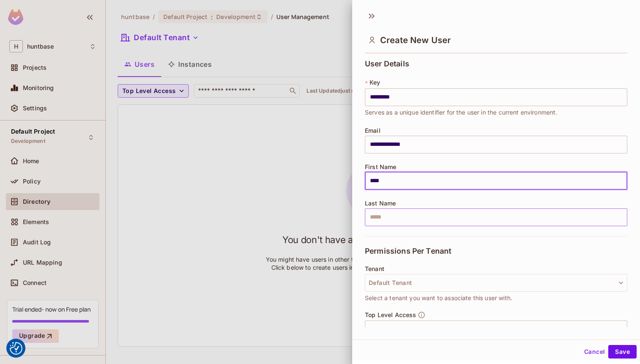
type input "****"
click at [382, 218] on input "text" at bounding box center [496, 218] width 262 height 18
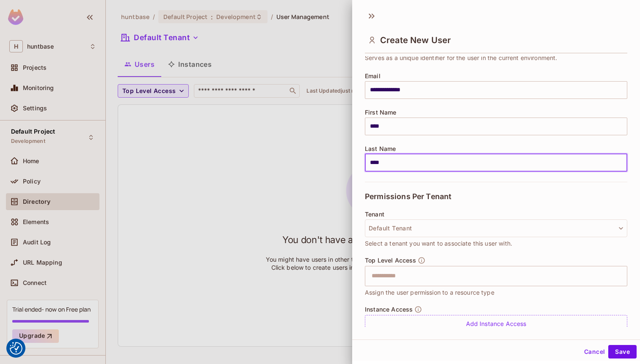
scroll to position [73, 0]
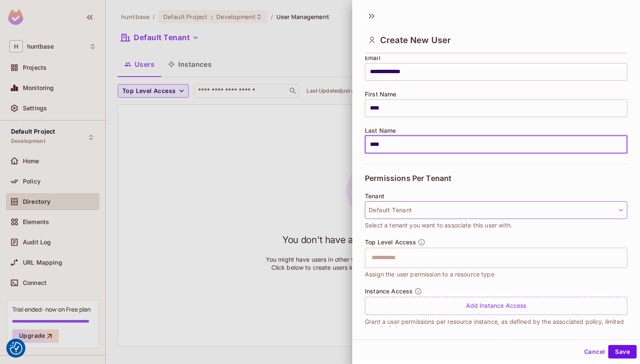
type input "****"
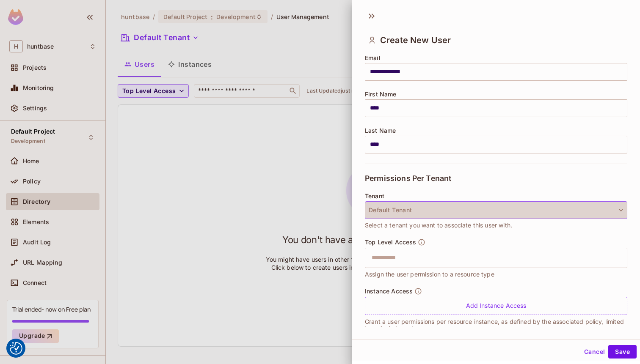
click at [433, 206] on button "Default Tenant" at bounding box center [496, 210] width 262 height 18
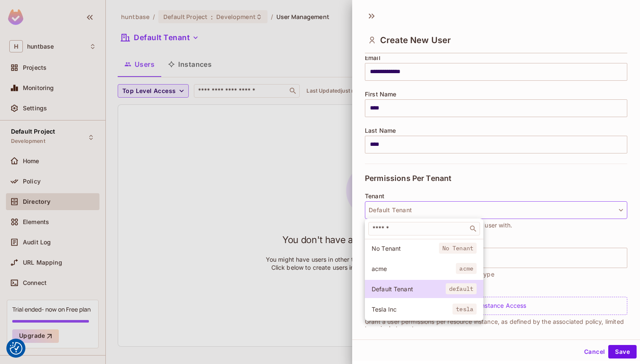
click at [437, 253] on li "No Tenant No Tenant" at bounding box center [424, 248] width 118 height 18
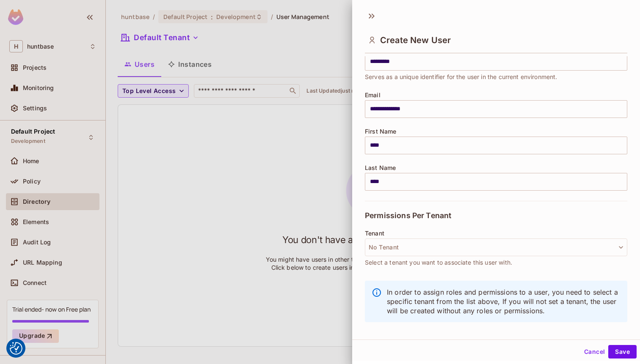
scroll to position [1, 0]
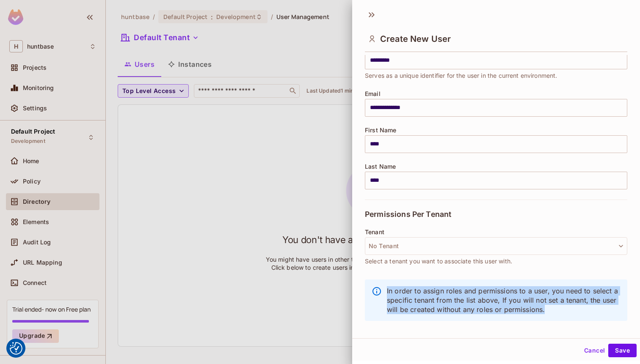
drag, startPoint x: 550, startPoint y: 311, endPoint x: 378, endPoint y: 286, distance: 173.6
click at [378, 287] on div "In order to assign roles and permissions to a user, you need to select a specif…" at bounding box center [496, 300] width 262 height 41
copy p "In order to assign roles and permissions to a user, you need to select a specif…"
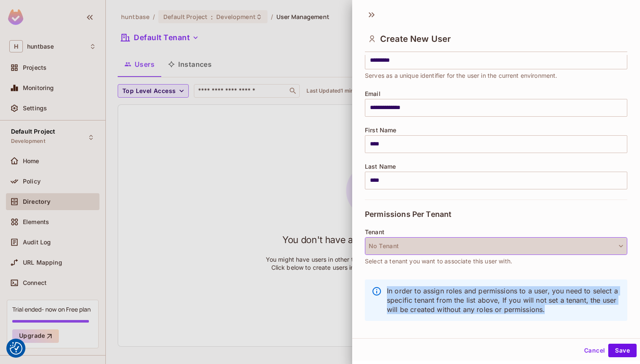
click at [404, 245] on button "No Tenant" at bounding box center [496, 246] width 262 height 18
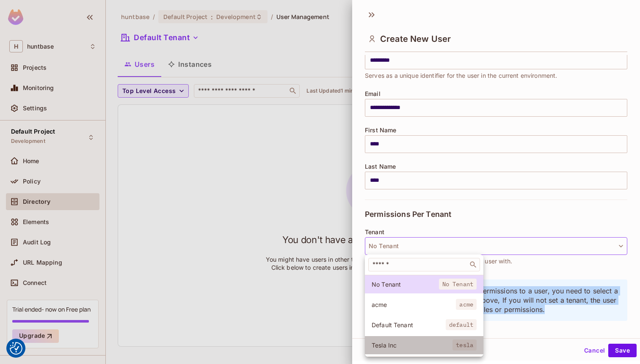
click at [409, 342] on span "Tesla Inc" at bounding box center [411, 345] width 81 height 8
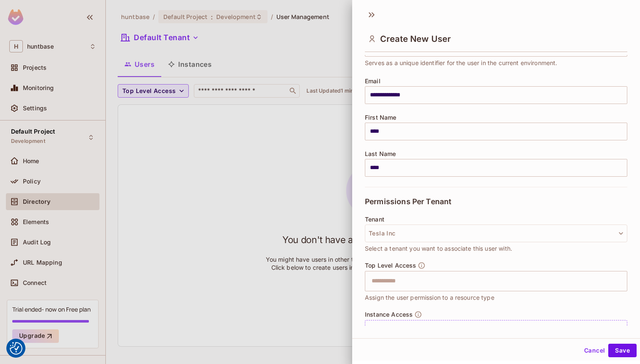
scroll to position [63, 0]
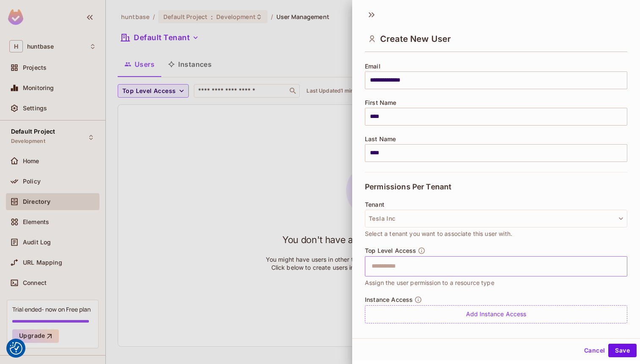
click at [508, 274] on input "text" at bounding box center [488, 266] width 244 height 17
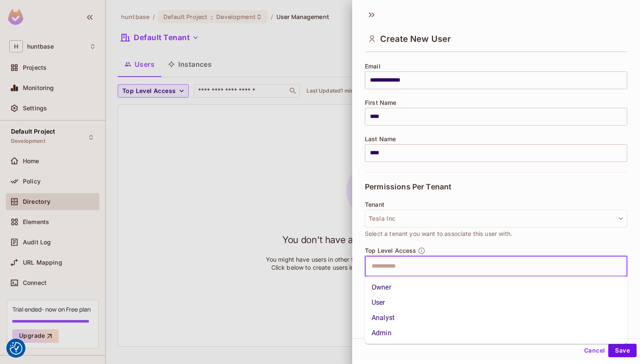
click at [392, 288] on li "Owner" at bounding box center [496, 287] width 262 height 15
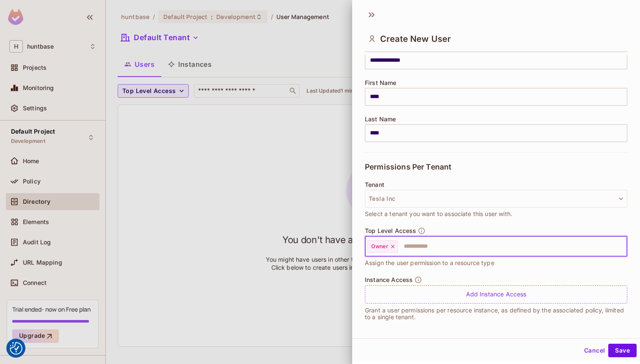
scroll to position [86, 0]
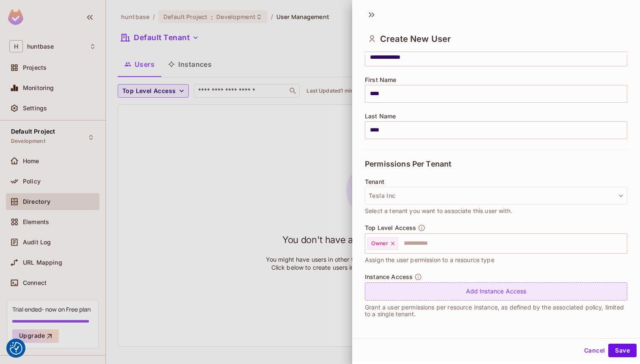
click at [459, 294] on div "Add Instance Access" at bounding box center [496, 292] width 262 height 18
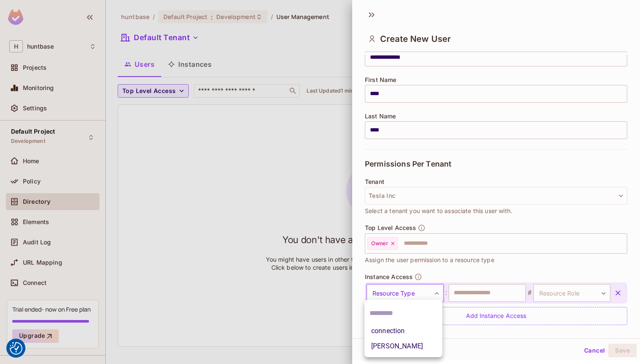
click at [415, 297] on body "We use cookies to enhance your browsing experience, serve personalized ads or c…" at bounding box center [320, 182] width 640 height 364
click at [385, 349] on li "hunt" at bounding box center [403, 346] width 78 height 15
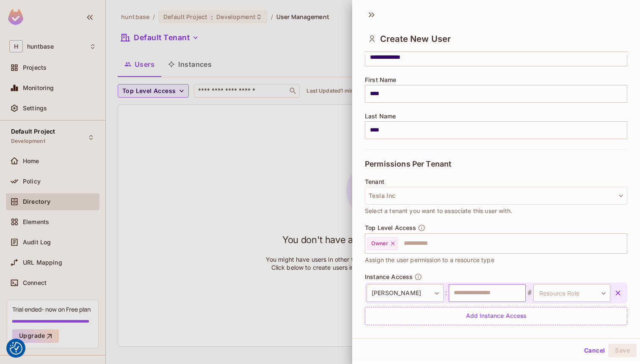
click at [498, 298] on input "text" at bounding box center [486, 293] width 77 height 18
click at [583, 294] on body "We use cookies to enhance your browsing experience, serve personalized ads or c…" at bounding box center [320, 182] width 640 height 364
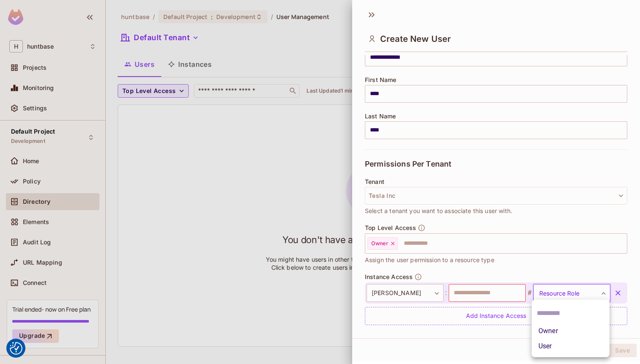
click at [549, 335] on li "Owner" at bounding box center [570, 331] width 78 height 15
type input "*****"
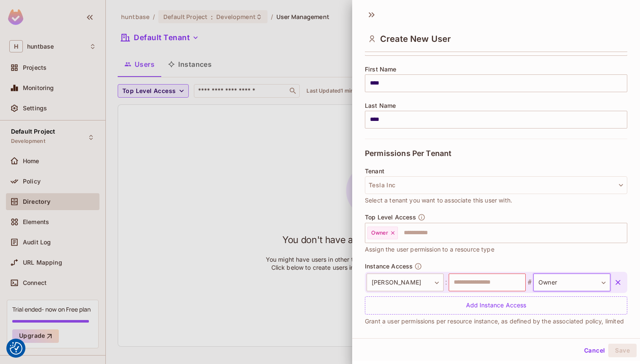
scroll to position [110, 0]
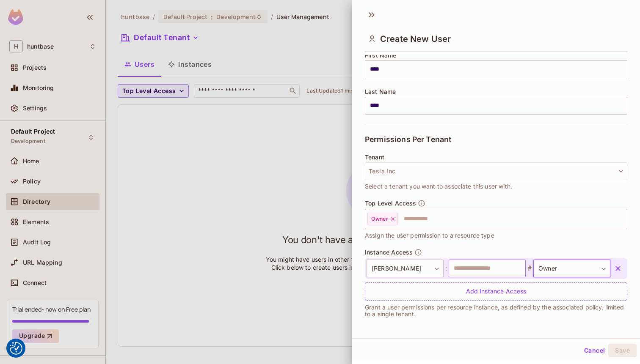
click at [500, 267] on input "text" at bounding box center [486, 269] width 77 height 18
click at [481, 271] on input "*" at bounding box center [486, 269] width 77 height 18
type input "*****"
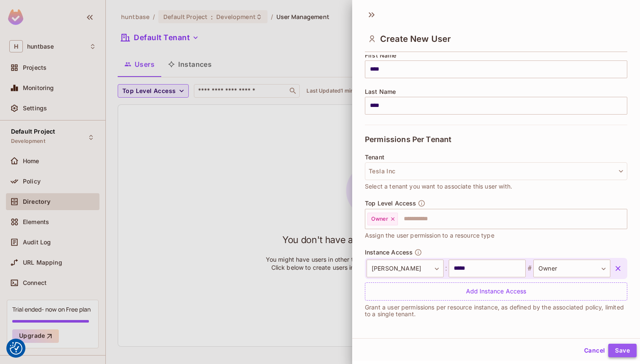
click at [619, 347] on button "Save" at bounding box center [622, 351] width 28 height 14
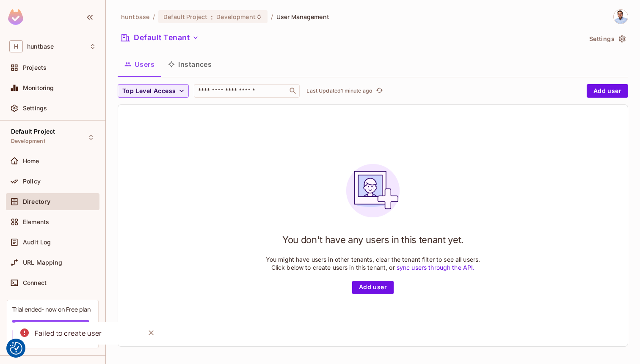
click at [52, 330] on div "Failed to create user" at bounding box center [68, 333] width 67 height 11
click at [24, 334] on icon "Notifications Alt+T" at bounding box center [24, 333] width 8 height 8
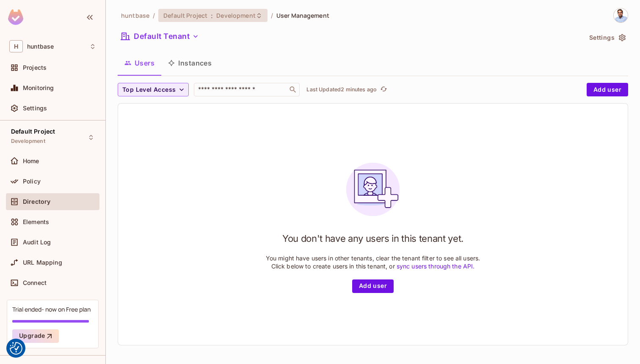
click at [213, 17] on div "Default Project : Development" at bounding box center [207, 15] width 89 height 8
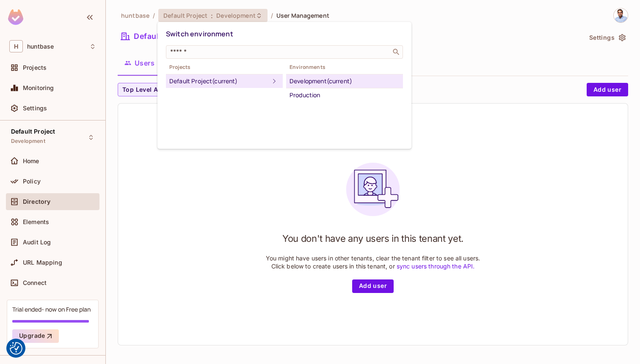
click at [133, 15] on div at bounding box center [320, 182] width 640 height 364
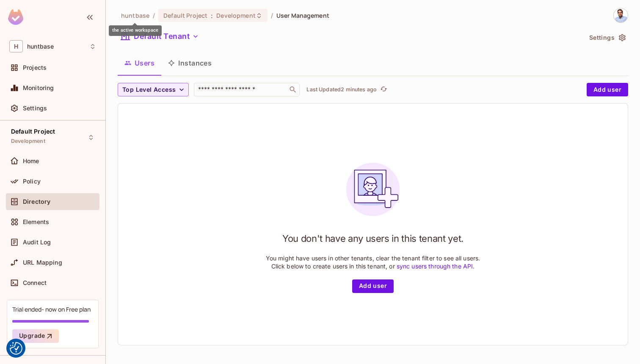
click at [133, 15] on span "huntbase" at bounding box center [135, 15] width 28 height 8
click at [140, 15] on span "huntbase" at bounding box center [135, 15] width 28 height 8
click at [55, 42] on div "H huntbase" at bounding box center [52, 46] width 87 height 12
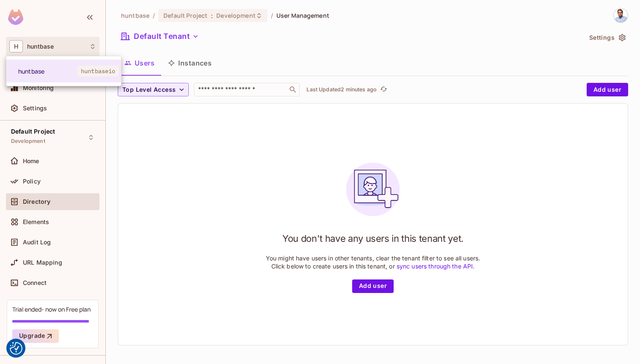
click at [55, 42] on div at bounding box center [320, 182] width 640 height 364
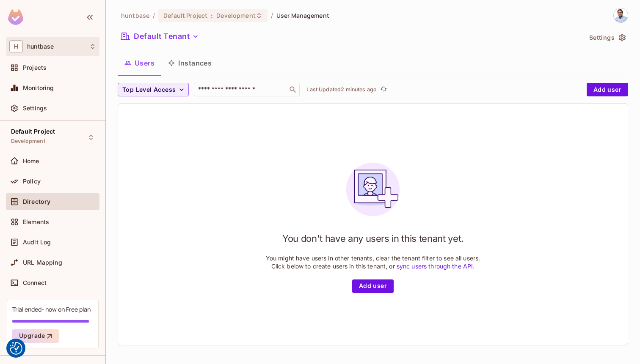
click at [47, 55] on div "H huntbase" at bounding box center [52, 46] width 93 height 19
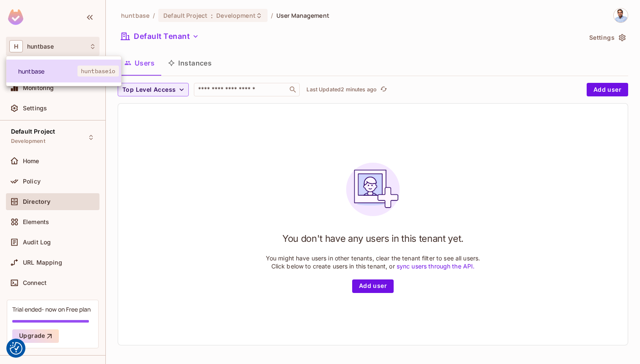
click at [45, 72] on span "huntbase" at bounding box center [47, 71] width 59 height 8
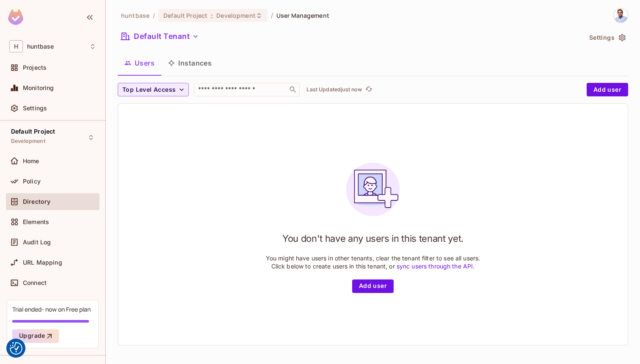
click at [146, 18] on span "huntbase" at bounding box center [135, 15] width 28 height 8
click at [143, 16] on span "huntbase" at bounding box center [135, 15] width 28 height 8
click at [55, 52] on div "H huntbase" at bounding box center [52, 46] width 93 height 19
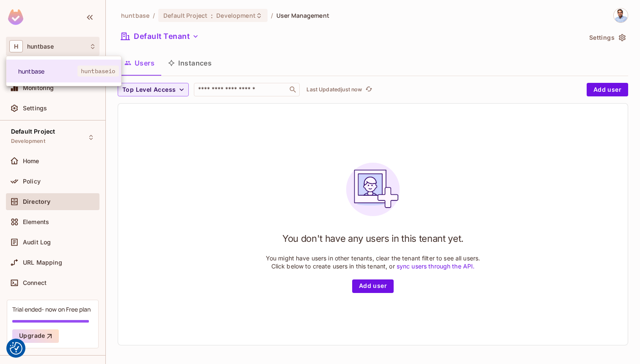
click at [38, 151] on div at bounding box center [320, 182] width 640 height 364
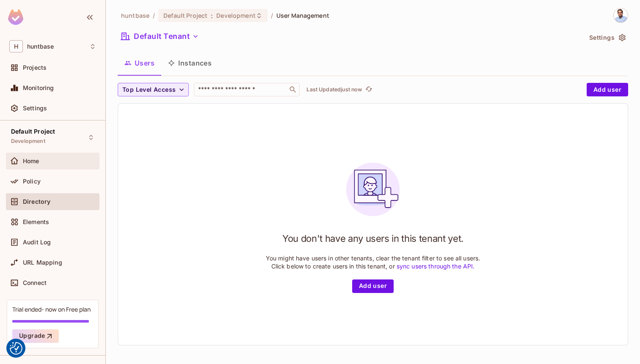
click at [37, 162] on span "Home" at bounding box center [31, 161] width 16 height 7
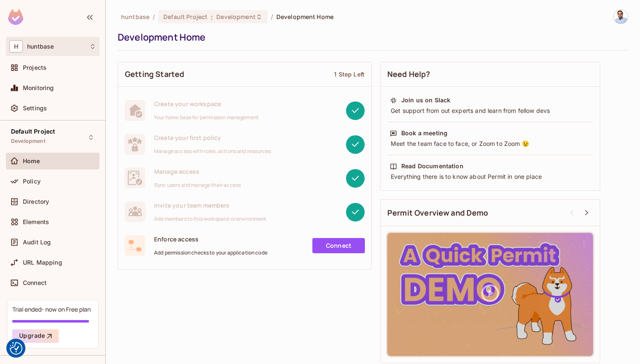
click at [48, 47] on span "huntbase" at bounding box center [40, 46] width 27 height 7
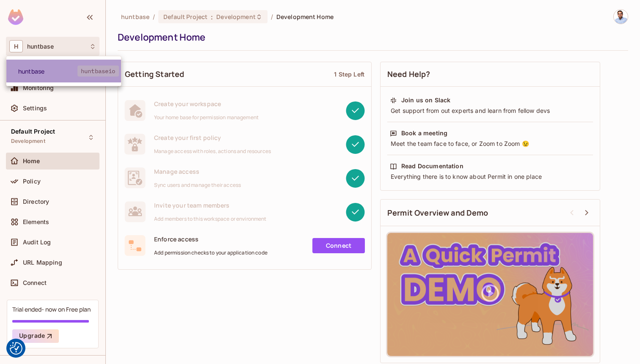
click at [92, 68] on span "huntbaseio" at bounding box center [97, 71] width 41 height 11
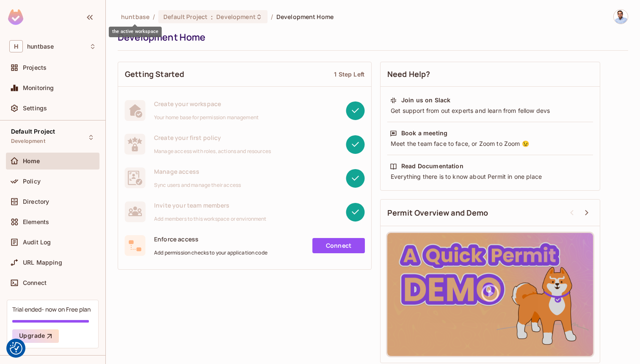
click at [137, 17] on span "huntbase" at bounding box center [135, 17] width 28 height 8
click at [173, 17] on span "Default Project" at bounding box center [185, 17] width 44 height 8
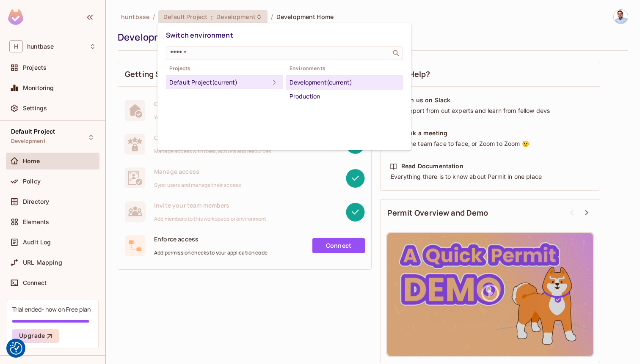
click at [314, 82] on div "Development (current)" at bounding box center [344, 82] width 110 height 10
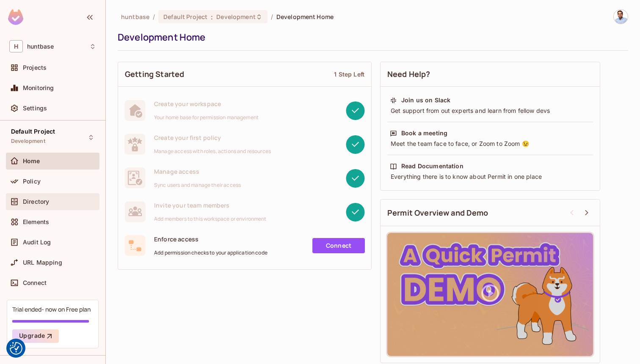
click at [36, 197] on div "Directory" at bounding box center [52, 202] width 87 height 10
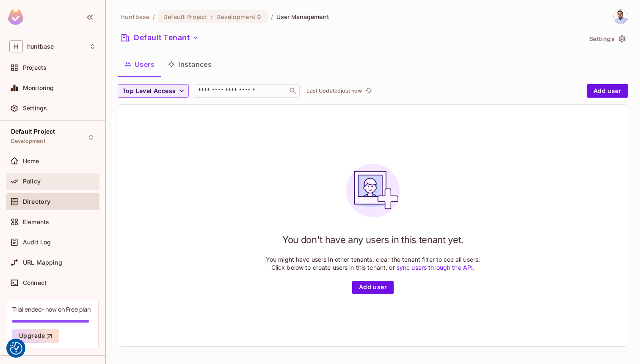
click at [27, 180] on span "Policy" at bounding box center [32, 181] width 18 height 7
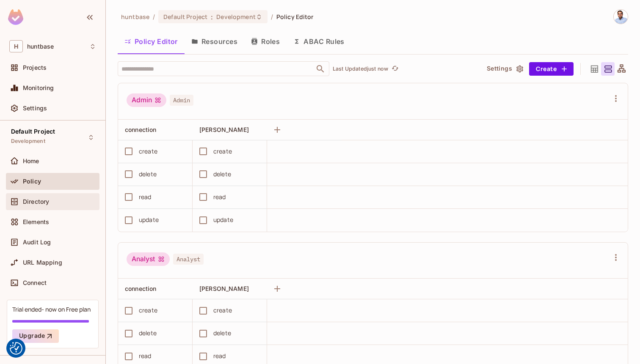
click at [53, 198] on div "Directory" at bounding box center [59, 201] width 73 height 7
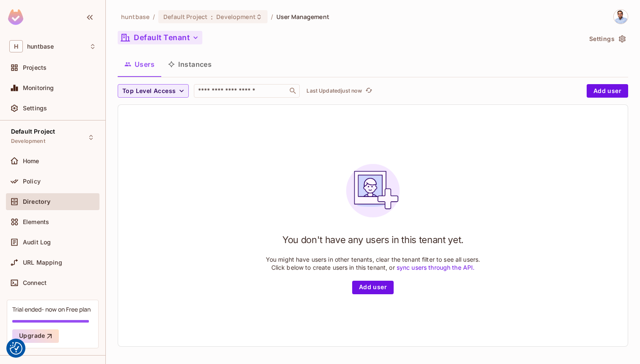
click at [187, 36] on button "Default Tenant" at bounding box center [160, 38] width 85 height 14
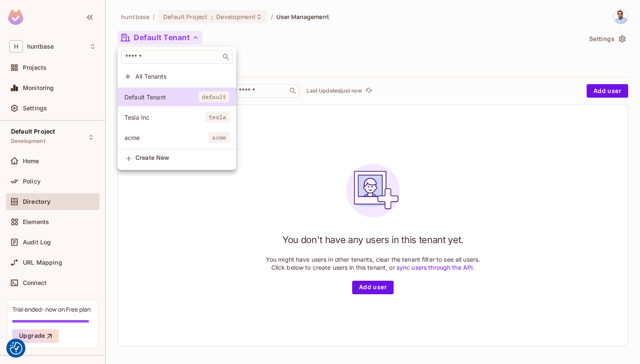
click at [159, 113] on span "Tesla Inc" at bounding box center [164, 117] width 81 height 8
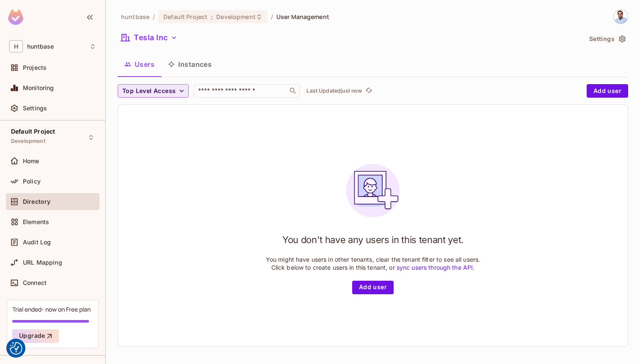
click at [158, 86] on span "Top Level Access" at bounding box center [148, 91] width 53 height 11
click at [136, 146] on span "Owner" at bounding box center [138, 147] width 29 height 8
click at [148, 91] on icon "button" at bounding box center [148, 90] width 5 height 5
click at [217, 95] on input "text" at bounding box center [240, 91] width 89 height 8
click at [429, 134] on div "You don't have any users in this tenant yet. You might have users in other tena…" at bounding box center [372, 226] width 509 height 242
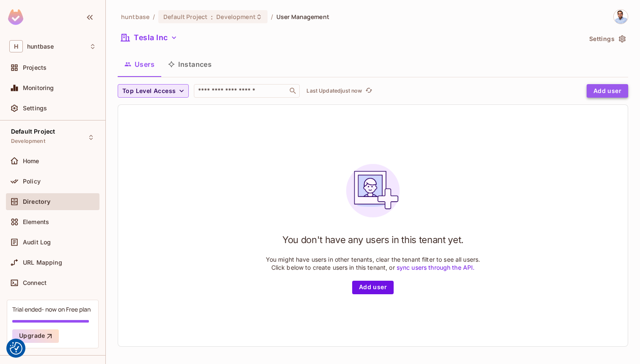
click at [611, 93] on button "Add user" at bounding box center [606, 91] width 41 height 14
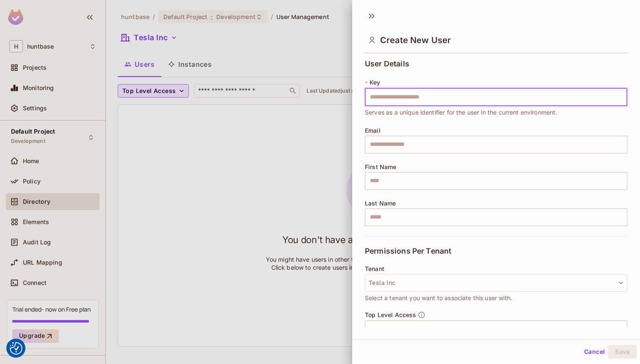
click at [439, 99] on input "text" at bounding box center [496, 97] width 262 height 18
type input "**********"
click at [428, 137] on input "text" at bounding box center [496, 145] width 262 height 18
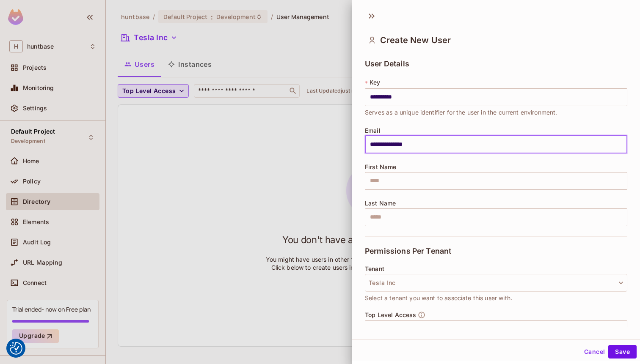
click at [415, 147] on input "**********" at bounding box center [496, 145] width 262 height 18
type input "**********"
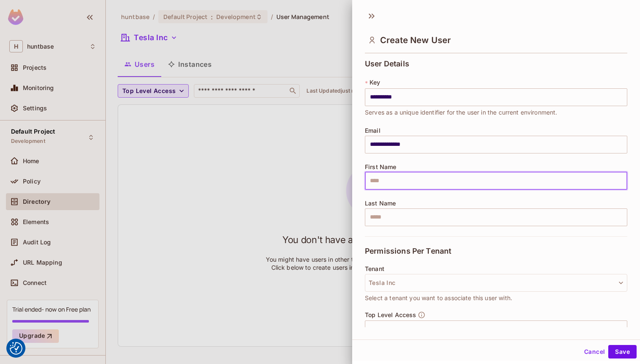
click at [404, 180] on input "text" at bounding box center [496, 181] width 262 height 18
click at [385, 180] on input "*****" at bounding box center [496, 181] width 262 height 18
type input "*****"
click at [376, 214] on input "text" at bounding box center [496, 218] width 262 height 18
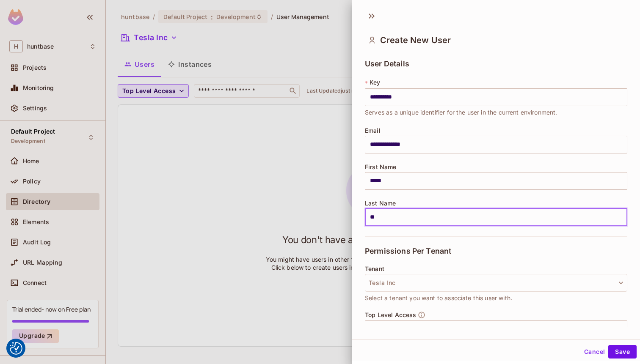
type input "***"
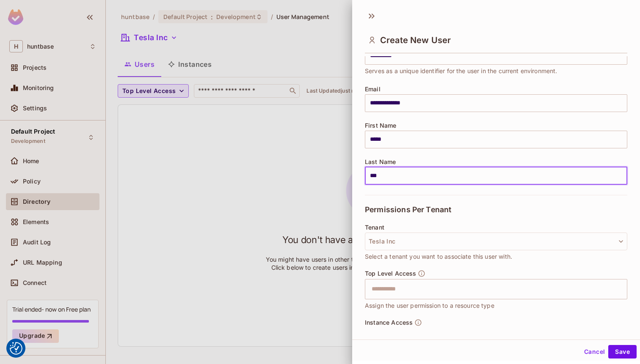
scroll to position [46, 0]
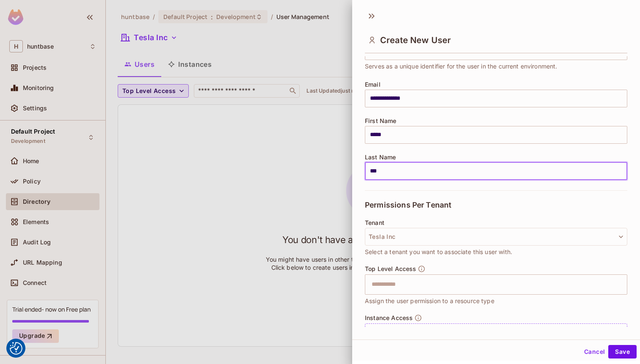
click at [389, 172] on input "***" at bounding box center [496, 171] width 262 height 18
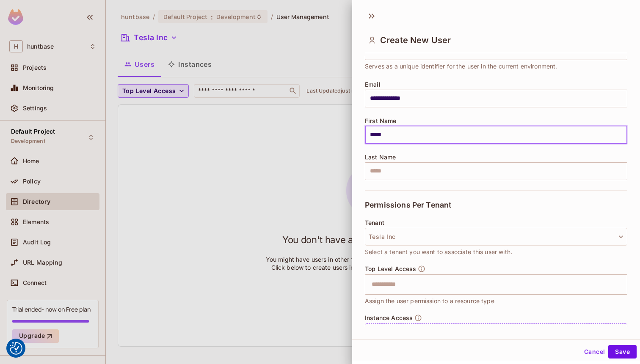
click at [379, 133] on input "*****" at bounding box center [496, 135] width 262 height 18
type input "***"
click at [371, 165] on input "text" at bounding box center [496, 171] width 262 height 18
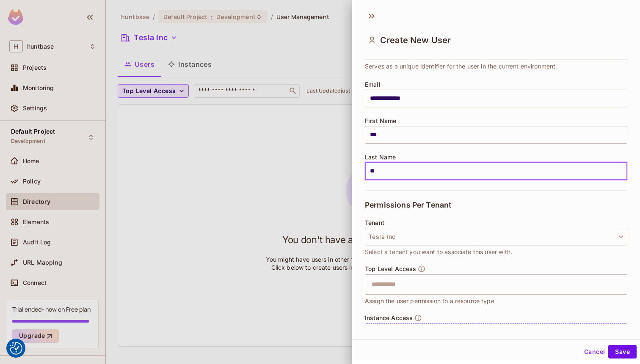
type input "*"
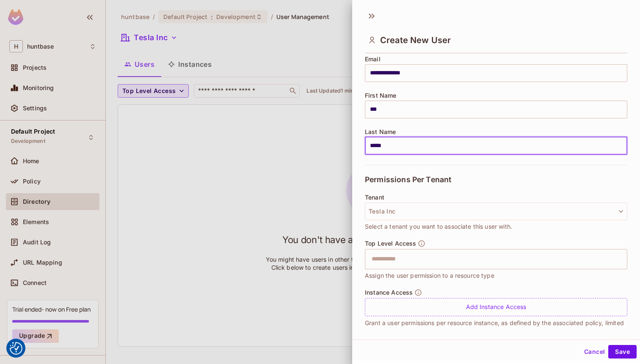
scroll to position [74, 0]
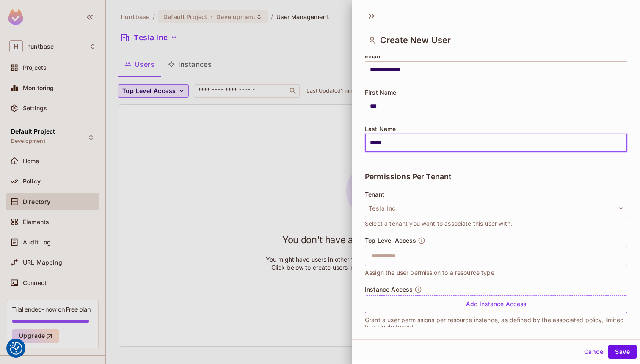
type input "*****"
click at [394, 252] on input "text" at bounding box center [488, 256] width 244 height 17
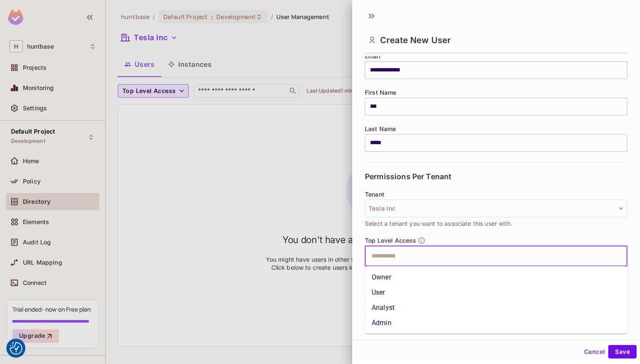
click at [397, 324] on li "Admin" at bounding box center [496, 323] width 262 height 15
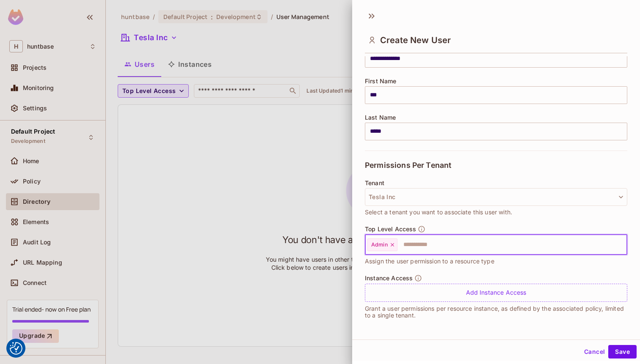
scroll to position [1, 0]
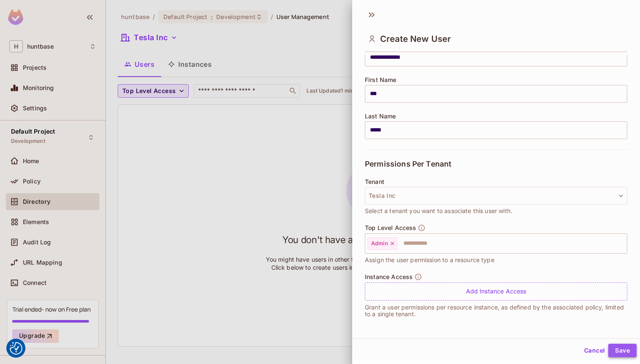
click at [622, 351] on button "Save" at bounding box center [622, 351] width 28 height 14
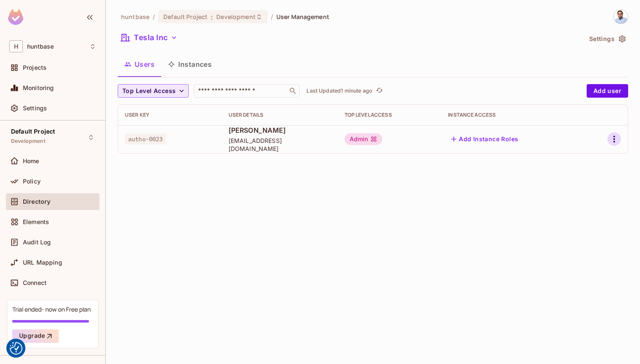
click at [611, 141] on icon "button" at bounding box center [614, 139] width 10 height 10
click at [583, 158] on li "Edit" at bounding box center [577, 158] width 75 height 19
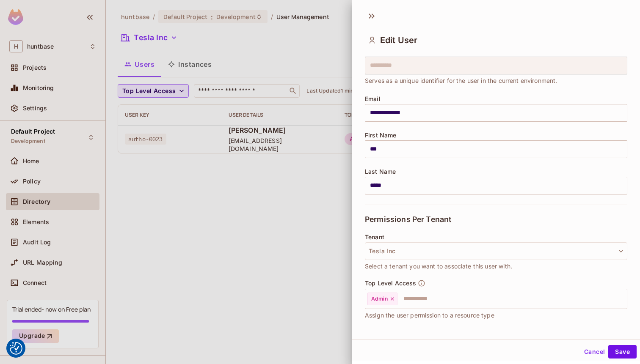
scroll to position [38, 0]
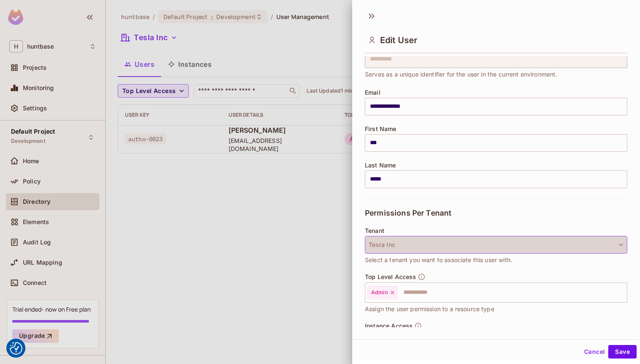
click at [498, 245] on button "Tesla Inc" at bounding box center [496, 245] width 262 height 18
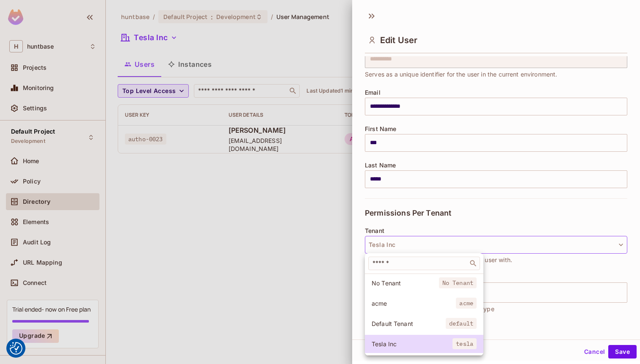
click at [248, 239] on div at bounding box center [320, 182] width 640 height 364
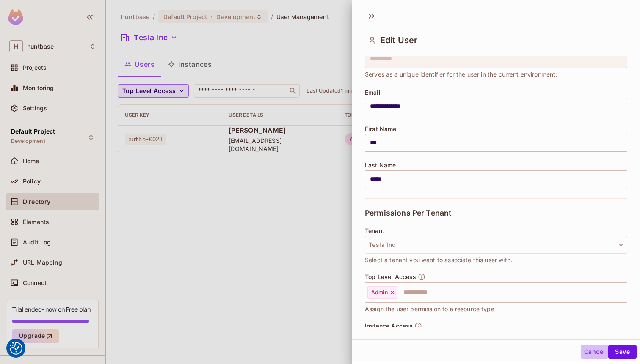
click at [594, 352] on button "Cancel" at bounding box center [593, 352] width 27 height 14
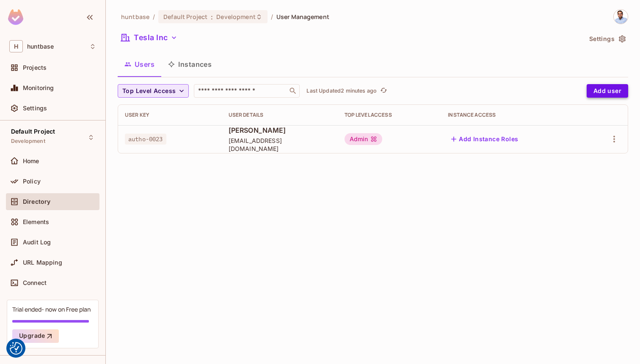
click at [602, 90] on button "Add user" at bounding box center [606, 91] width 41 height 14
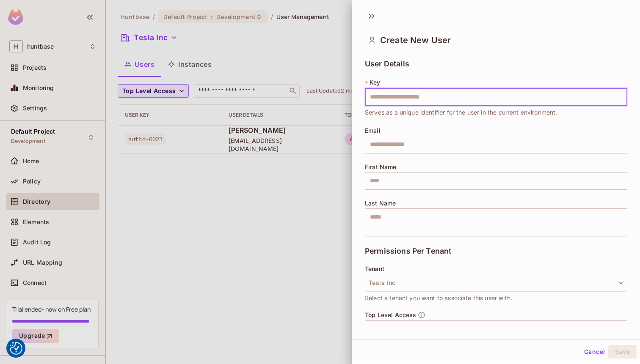
click at [424, 100] on input "text" at bounding box center [496, 97] width 262 height 18
click at [295, 214] on div at bounding box center [320, 182] width 640 height 364
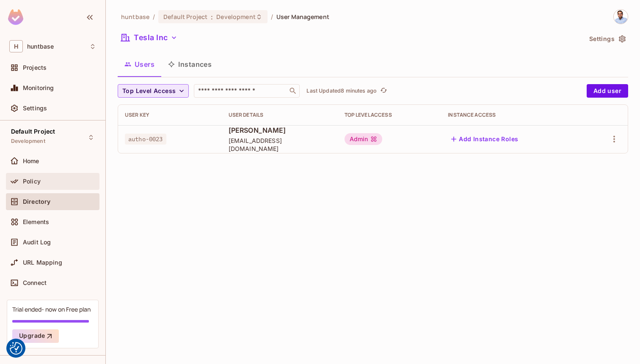
click at [44, 180] on div "Policy" at bounding box center [59, 181] width 73 height 7
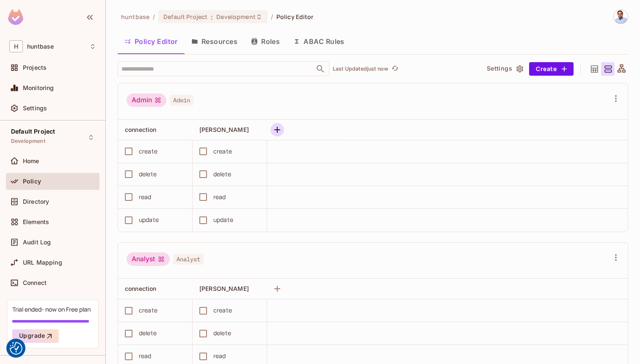
click at [278, 128] on icon "button" at bounding box center [277, 130] width 10 height 10
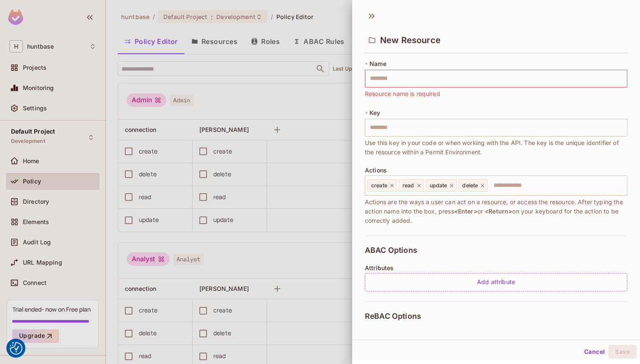
click at [301, 99] on div at bounding box center [320, 182] width 640 height 364
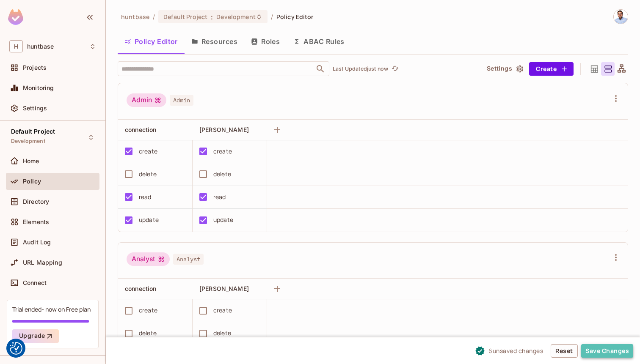
click at [605, 350] on button "Save Changes" at bounding box center [607, 351] width 52 height 14
